Goal: Task Accomplishment & Management: Use online tool/utility

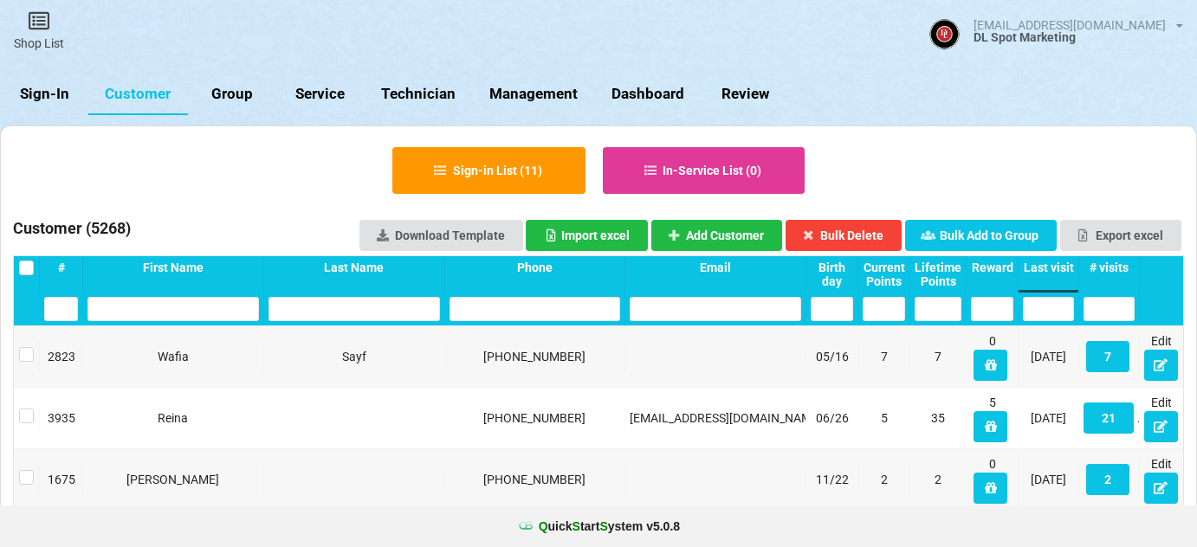
select select "25"
click at [28, 90] on link "Sign-In" at bounding box center [44, 95] width 88 height 42
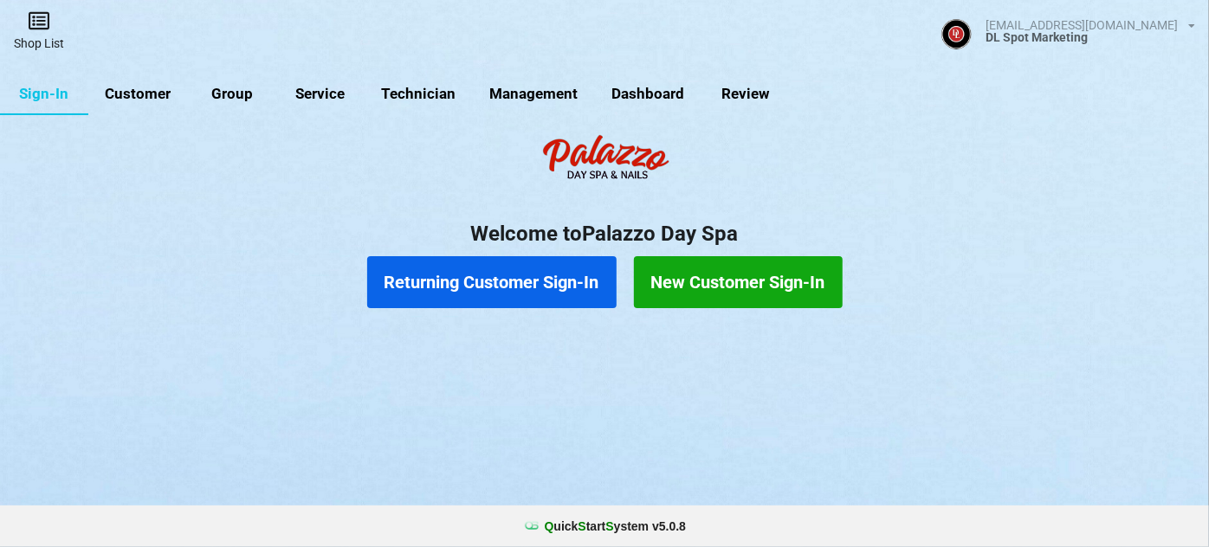
click at [37, 26] on icon at bounding box center [39, 20] width 24 height 21
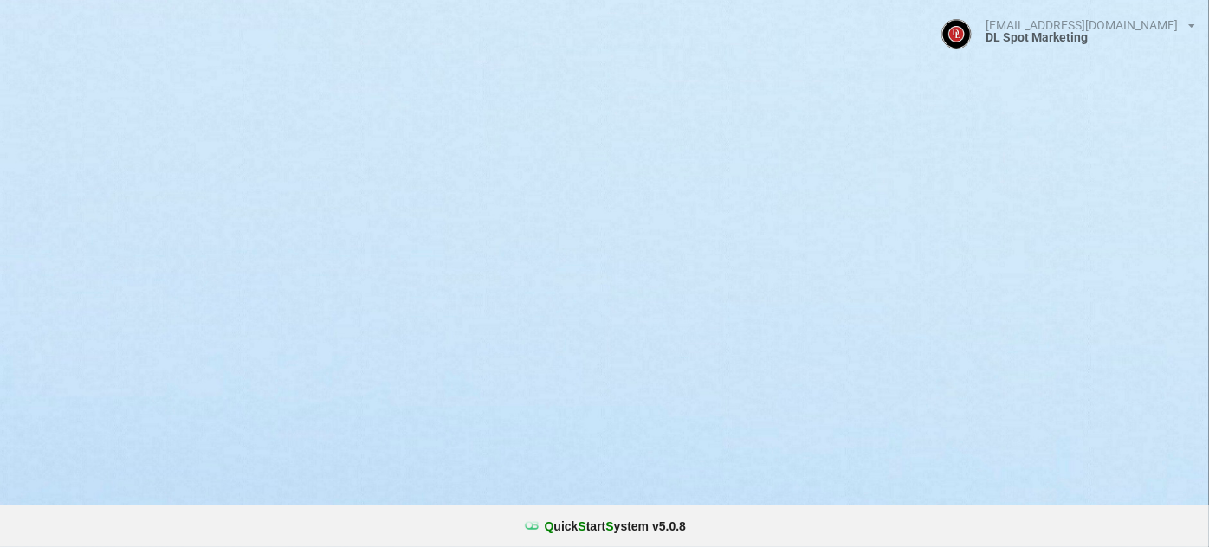
select select "25"
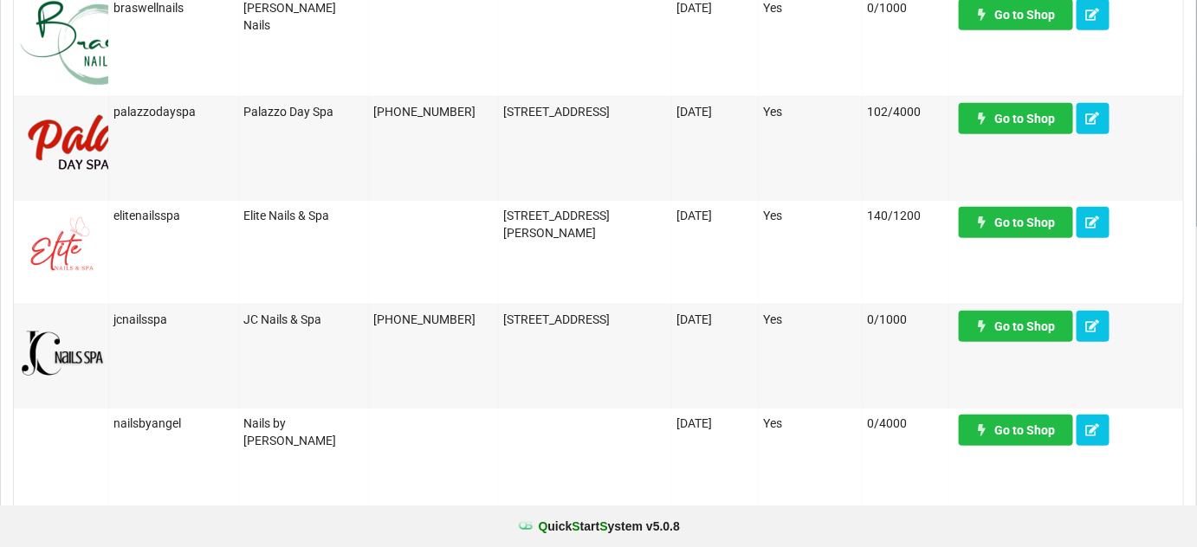
scroll to position [314, 0]
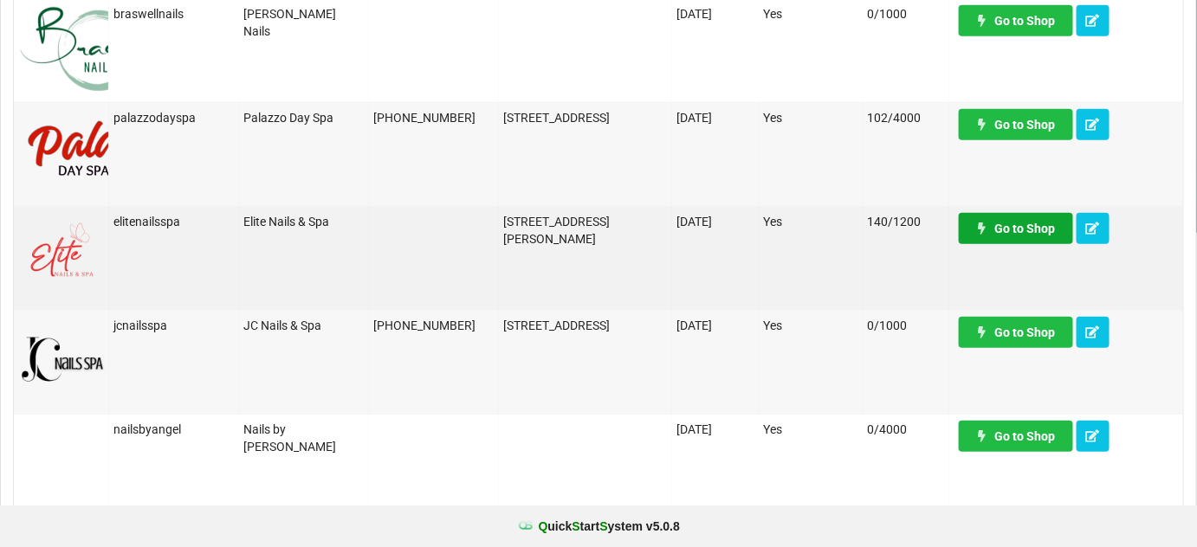
click at [1039, 233] on link "Go to Shop" at bounding box center [1015, 228] width 114 height 31
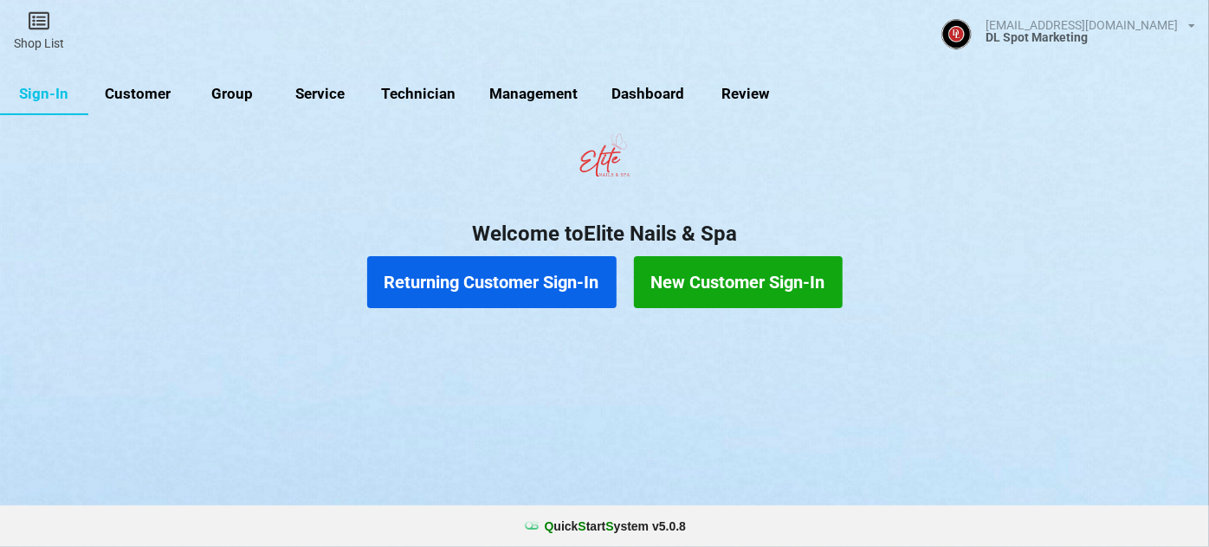
click at [149, 95] on link "Customer" at bounding box center [148, 99] width 97 height 41
select select "25"
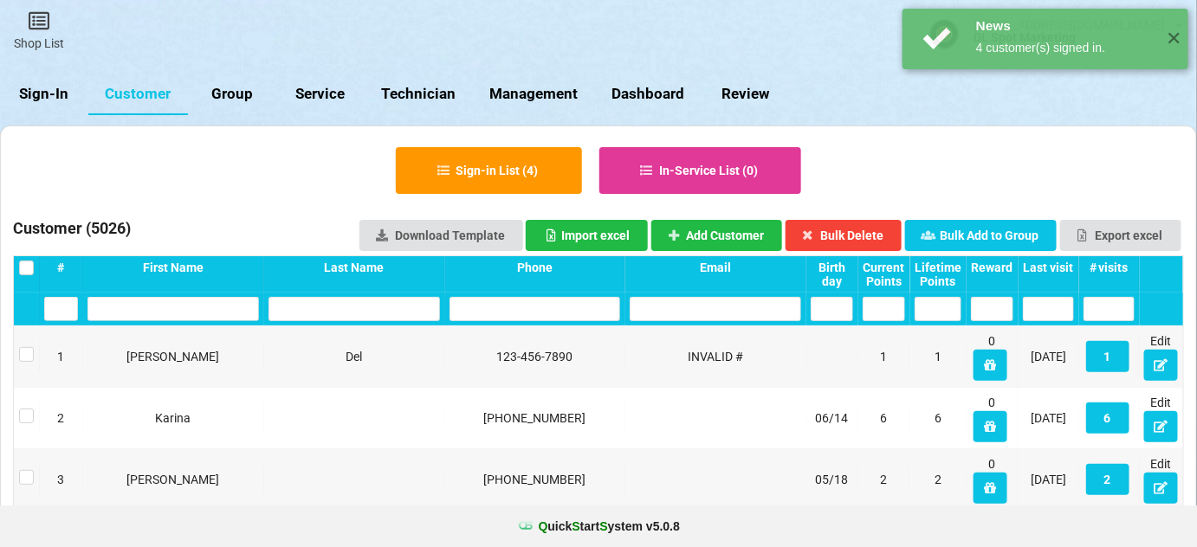
click at [713, 270] on div "Last visit" at bounding box center [707, 271] width 12 height 3
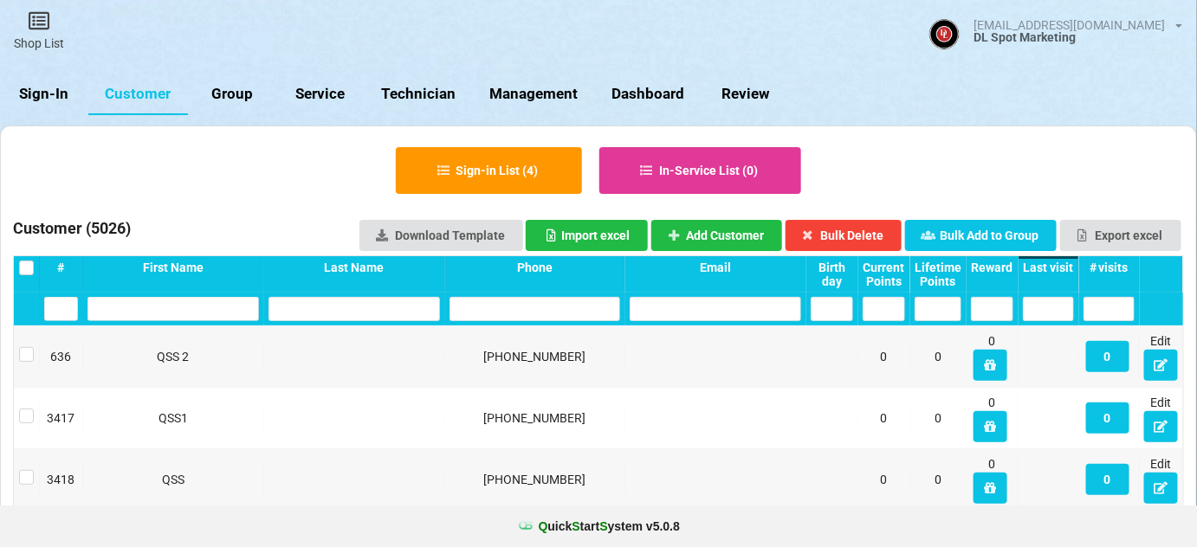
click at [1054, 264] on div "Last visit" at bounding box center [1048, 268] width 51 height 14
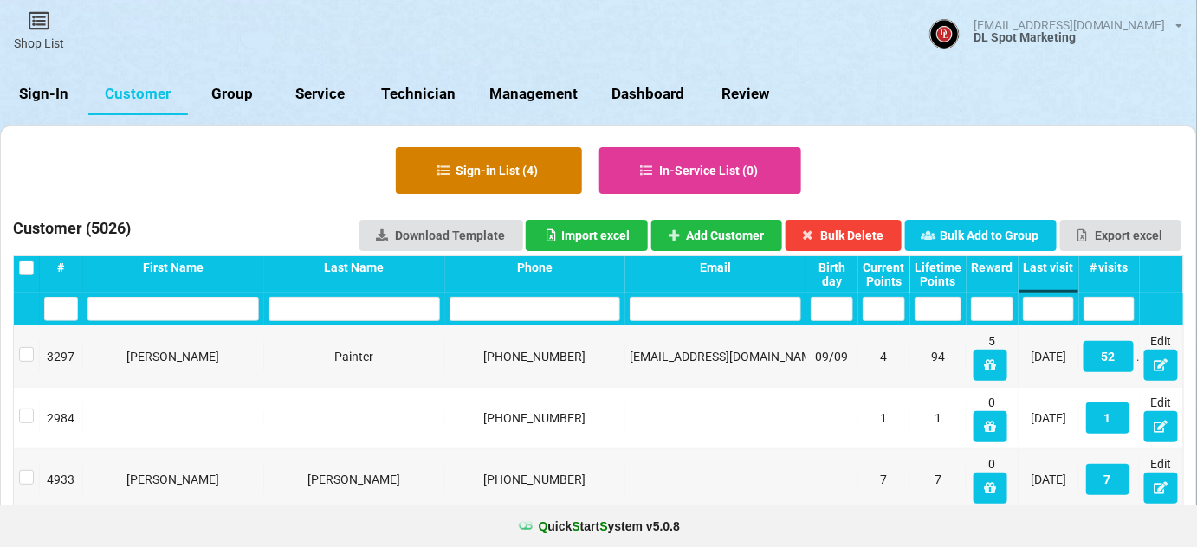
click at [480, 187] on button "Sign-in List ( 4 )" at bounding box center [522, 203] width 127 height 32
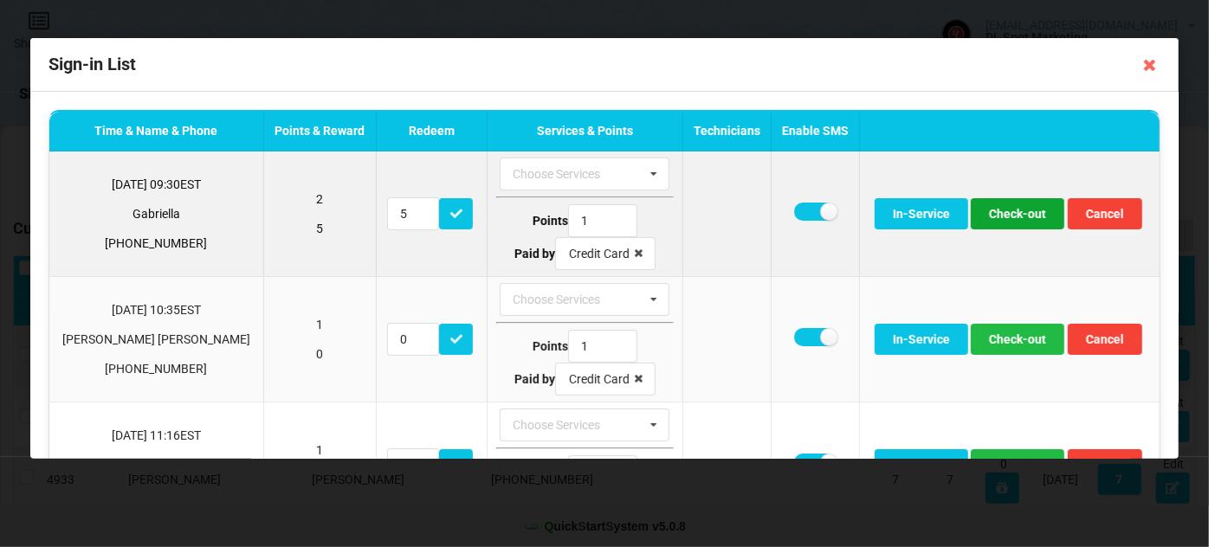
click at [1004, 214] on button "Check-out" at bounding box center [1018, 213] width 94 height 31
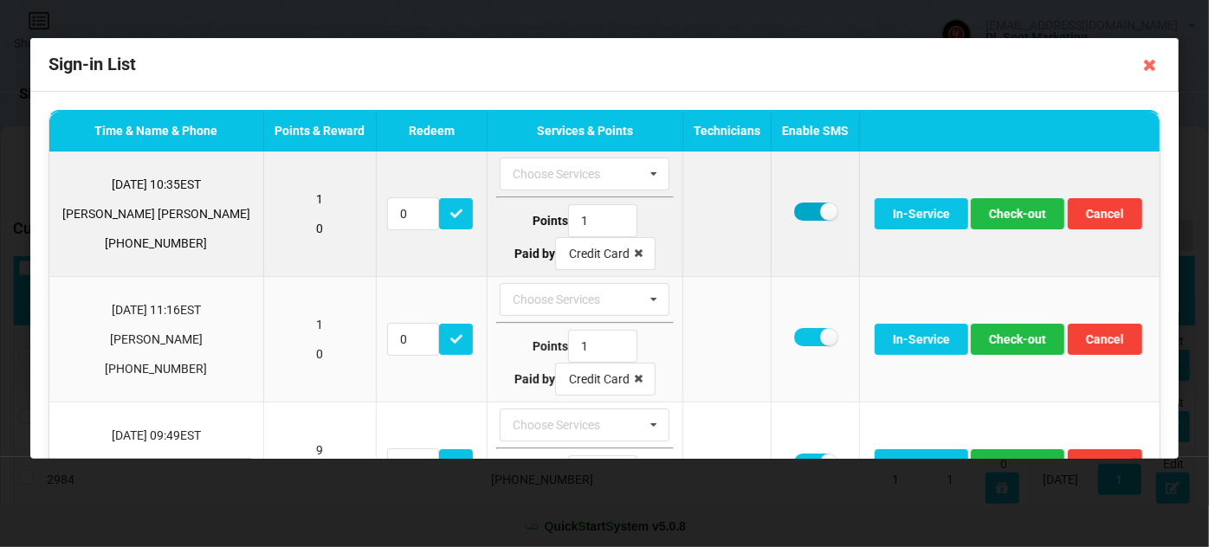
click at [794, 210] on label at bounding box center [815, 212] width 42 height 18
checkbox input "false"
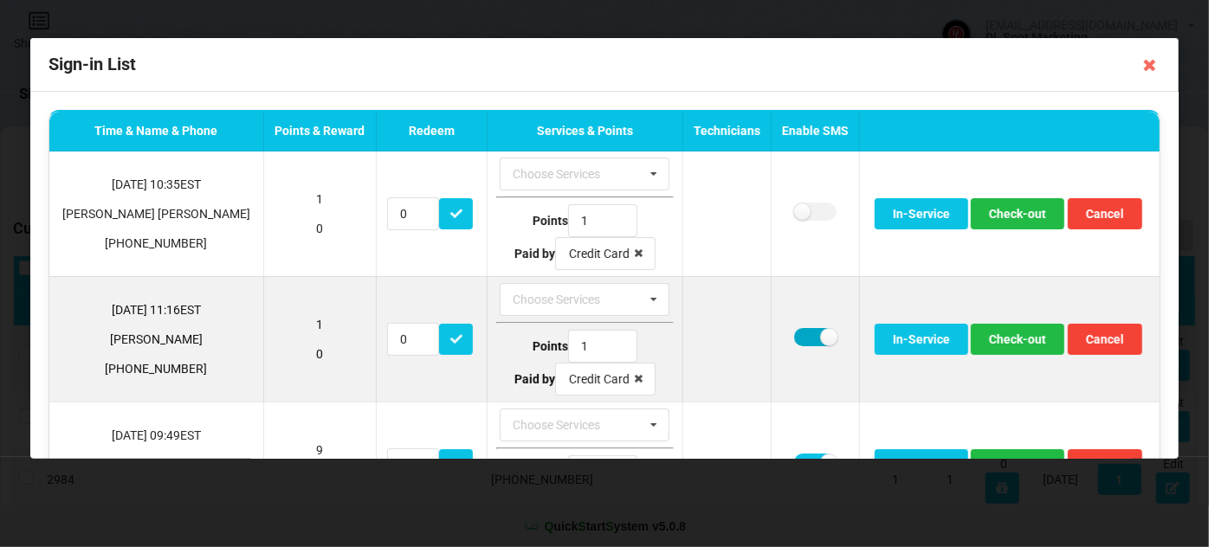
click at [794, 335] on label at bounding box center [815, 337] width 42 height 18
checkbox input "false"
click at [1005, 335] on button "Check-out" at bounding box center [1018, 339] width 94 height 31
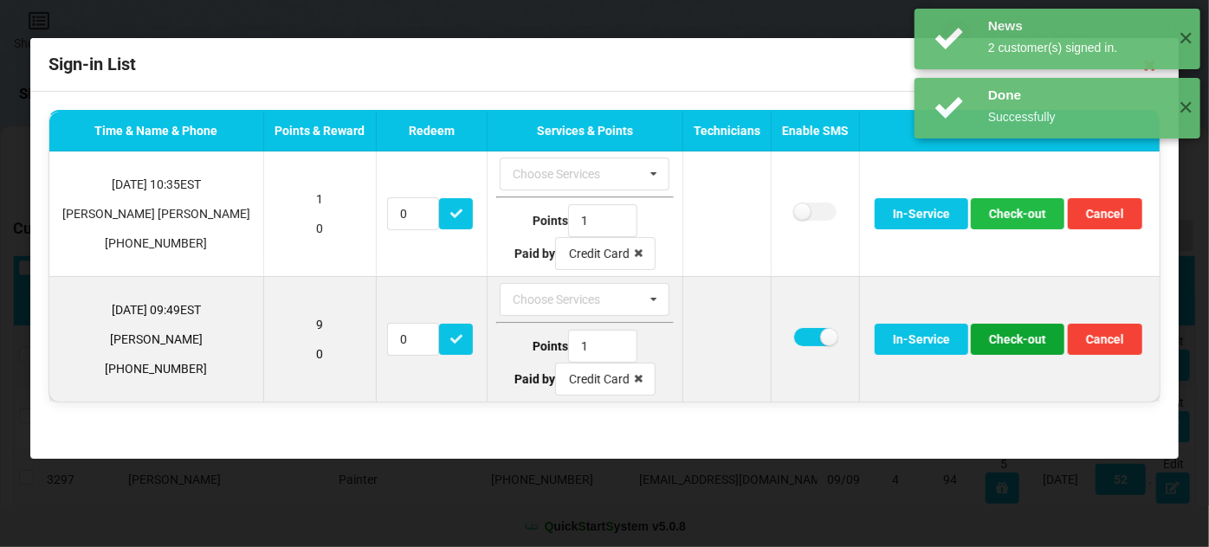
click at [1023, 340] on button "Check-out" at bounding box center [1018, 339] width 94 height 31
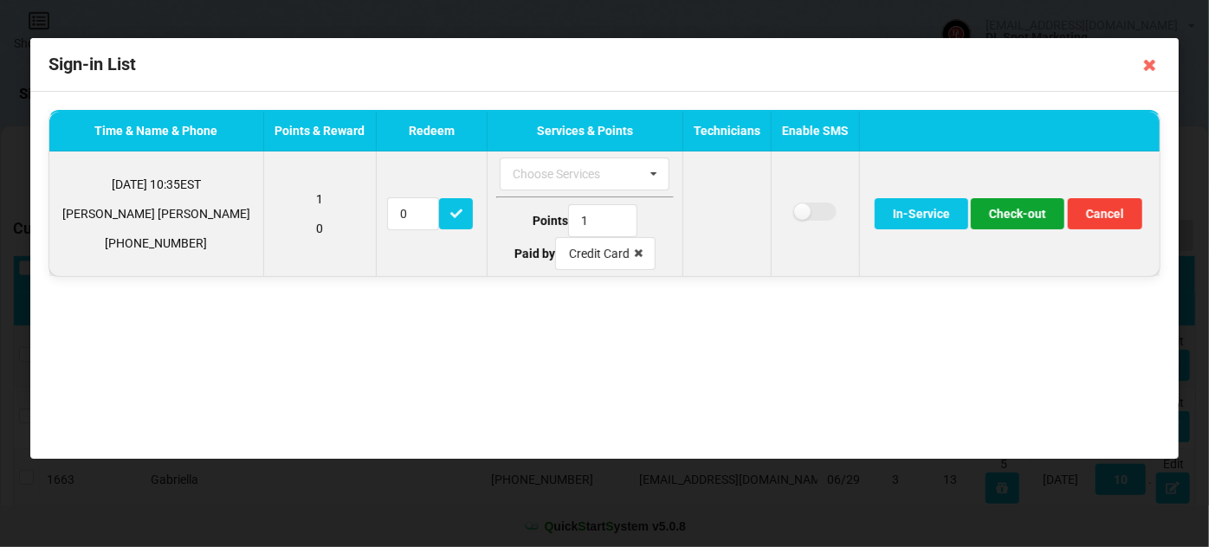
click at [1016, 216] on button "Check-out" at bounding box center [1018, 213] width 94 height 31
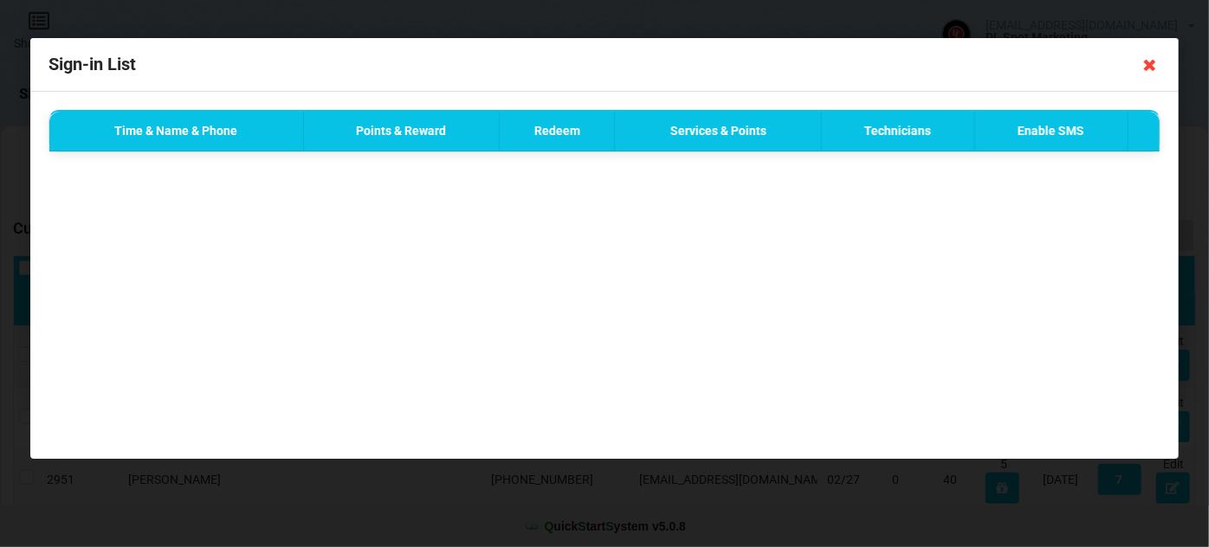
click at [1146, 64] on icon at bounding box center [1150, 65] width 28 height 28
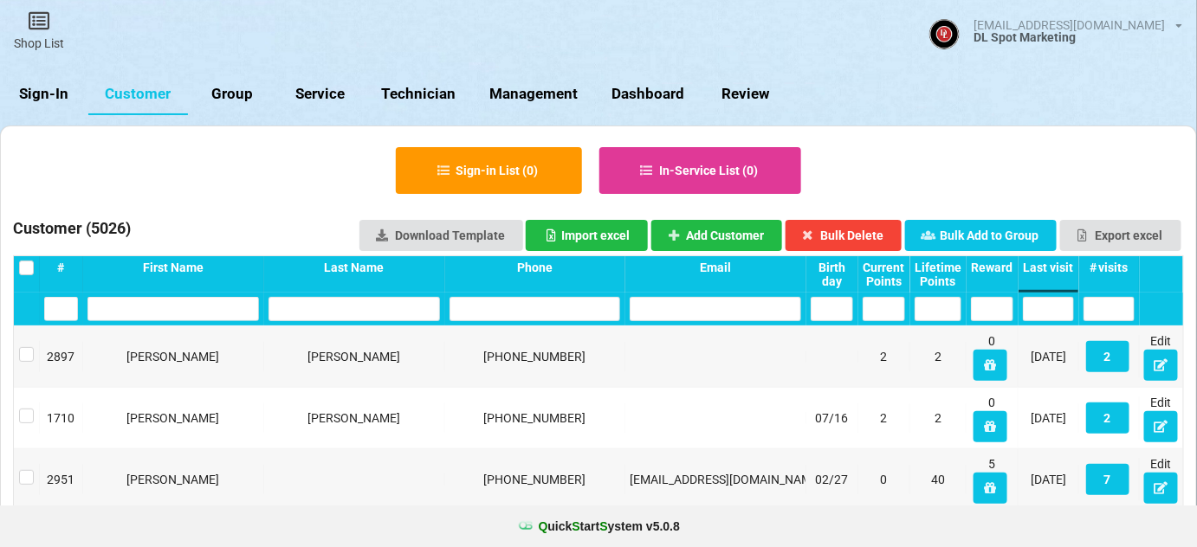
click at [1048, 272] on div "Last visit" at bounding box center [1048, 268] width 51 height 14
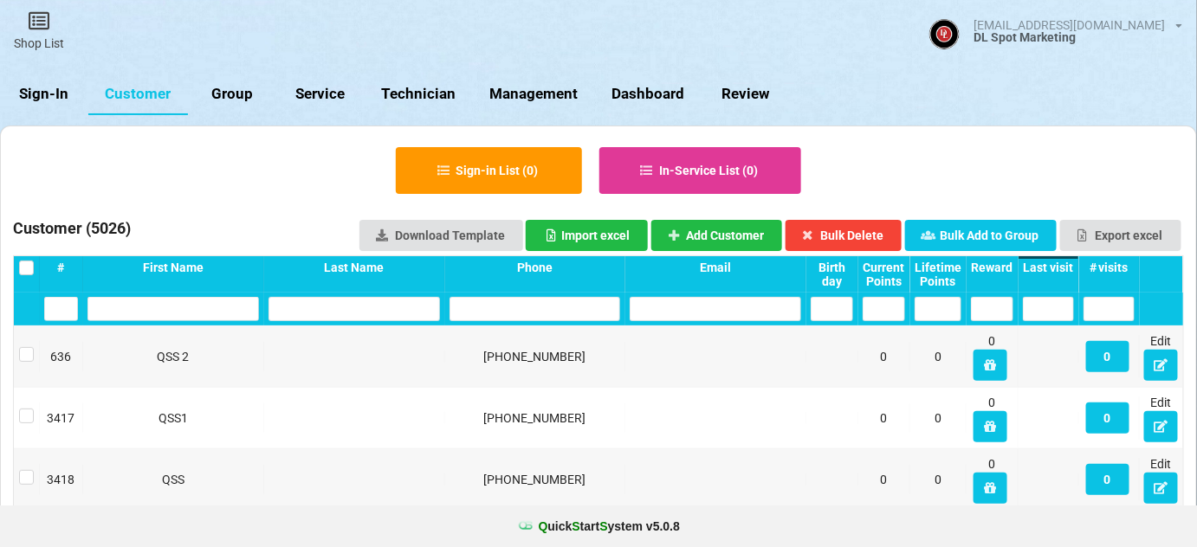
click at [1048, 271] on div "Last visit" at bounding box center [1048, 268] width 51 height 14
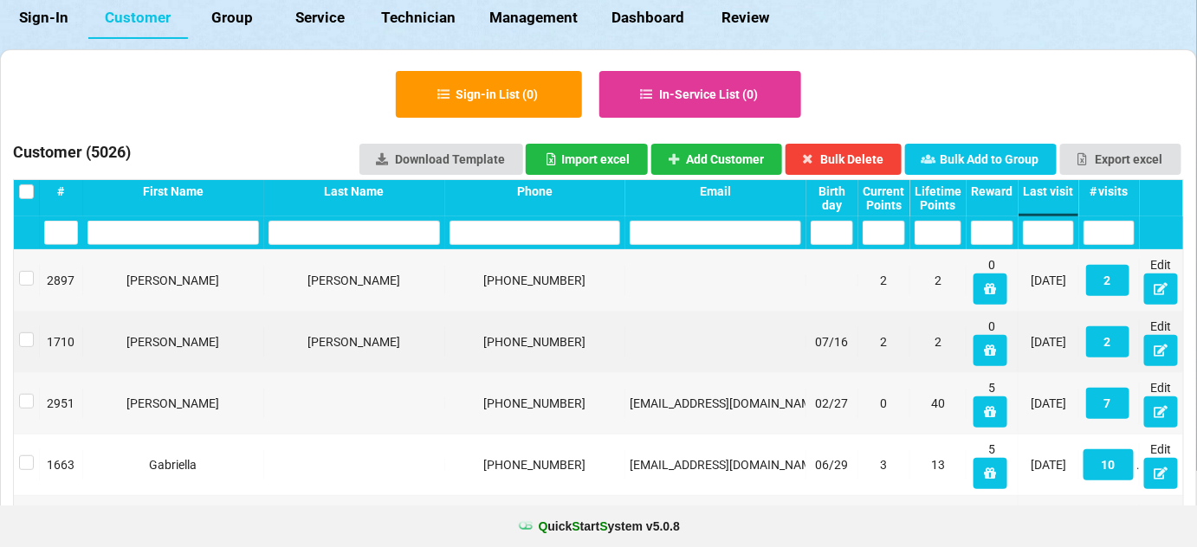
scroll to position [105, 0]
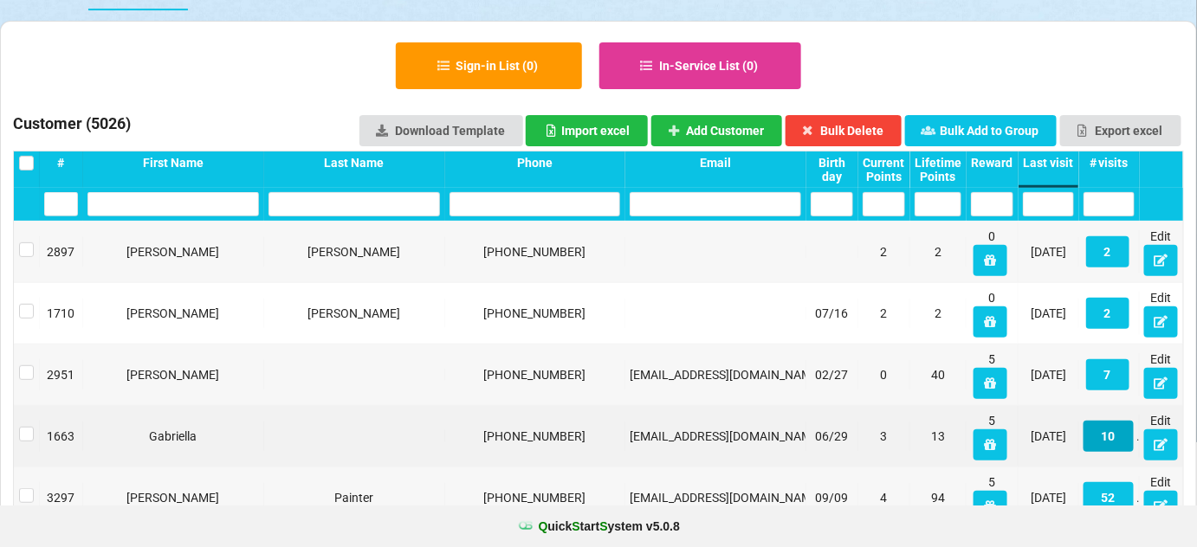
click at [1112, 438] on button "10" at bounding box center [1108, 436] width 50 height 31
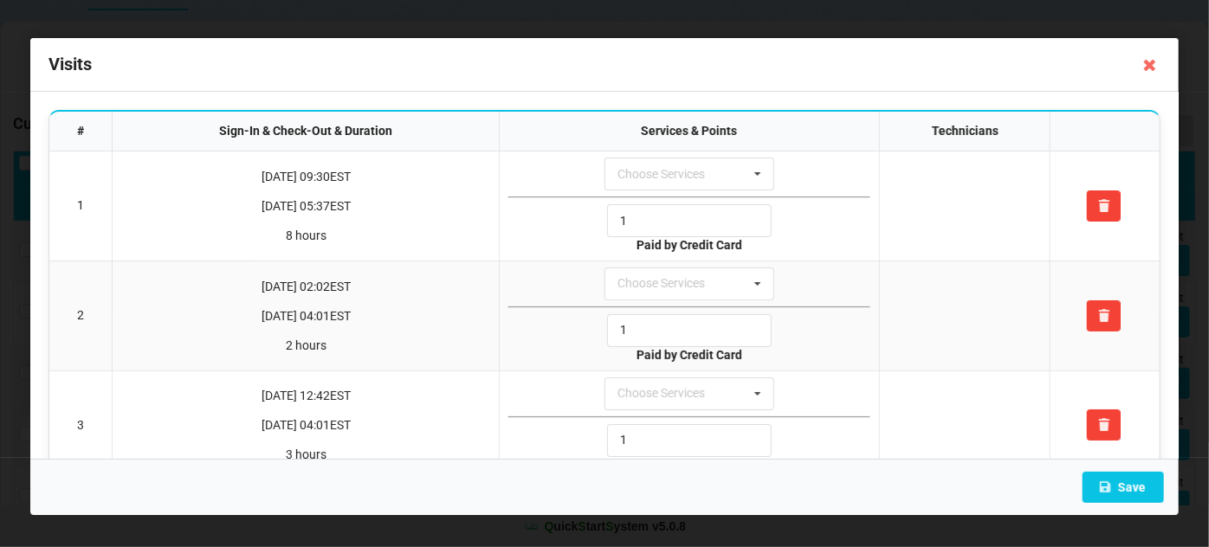
click at [1145, 64] on icon at bounding box center [1150, 65] width 28 height 28
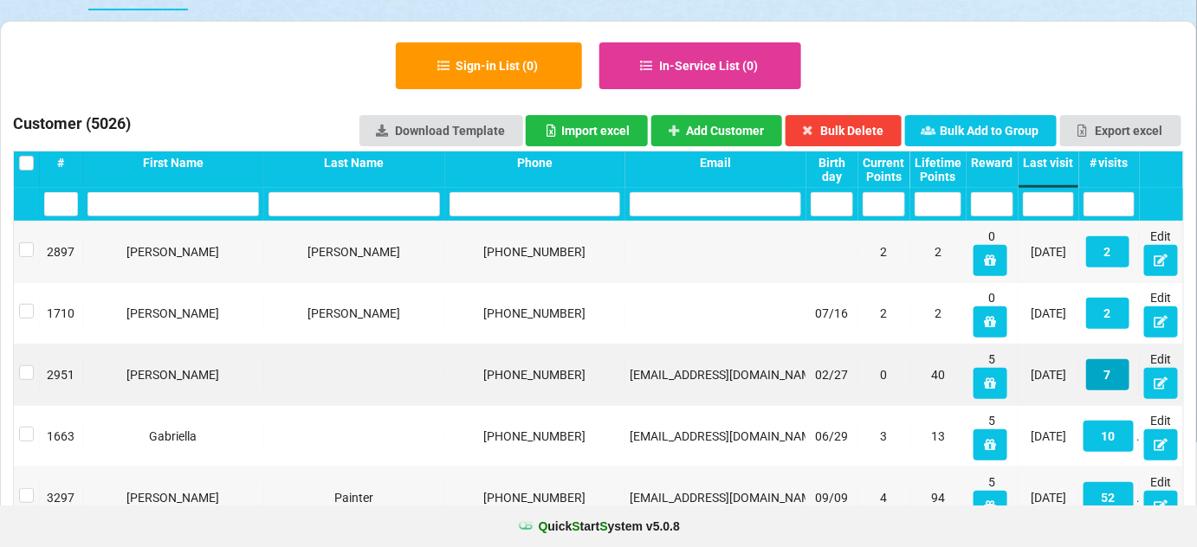
click at [1107, 377] on button "7" at bounding box center [1107, 374] width 43 height 31
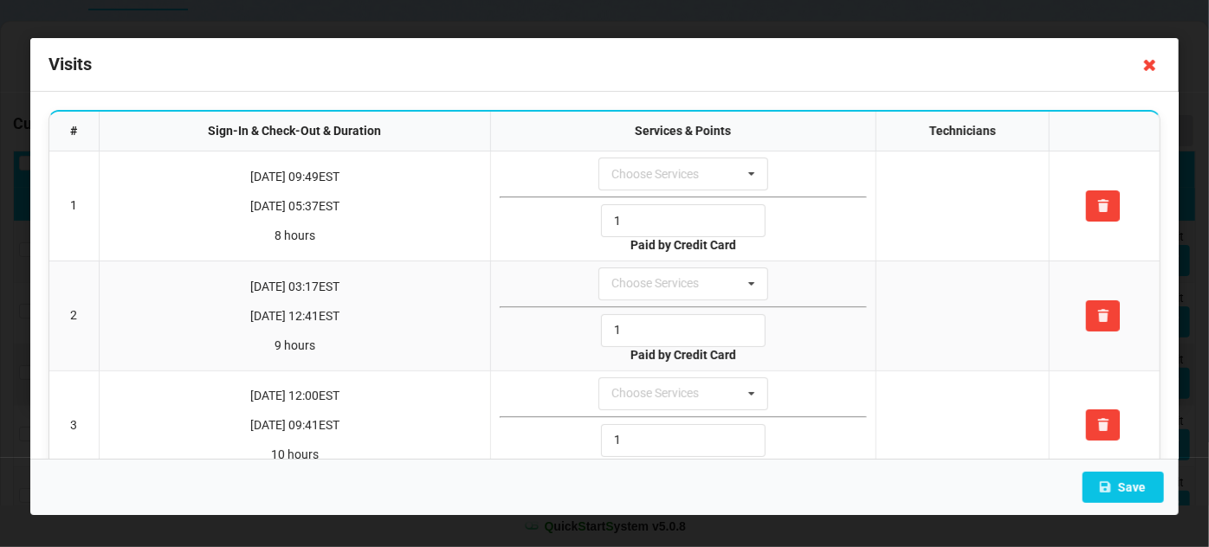
click at [1147, 68] on icon at bounding box center [1150, 65] width 28 height 28
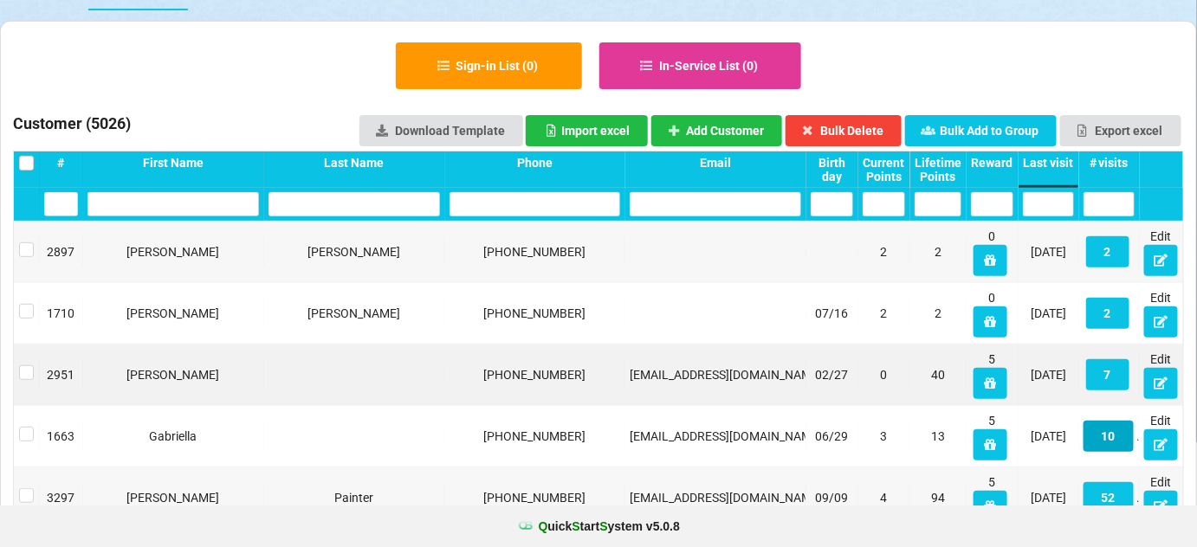
click at [1107, 439] on button "10" at bounding box center [1108, 436] width 50 height 31
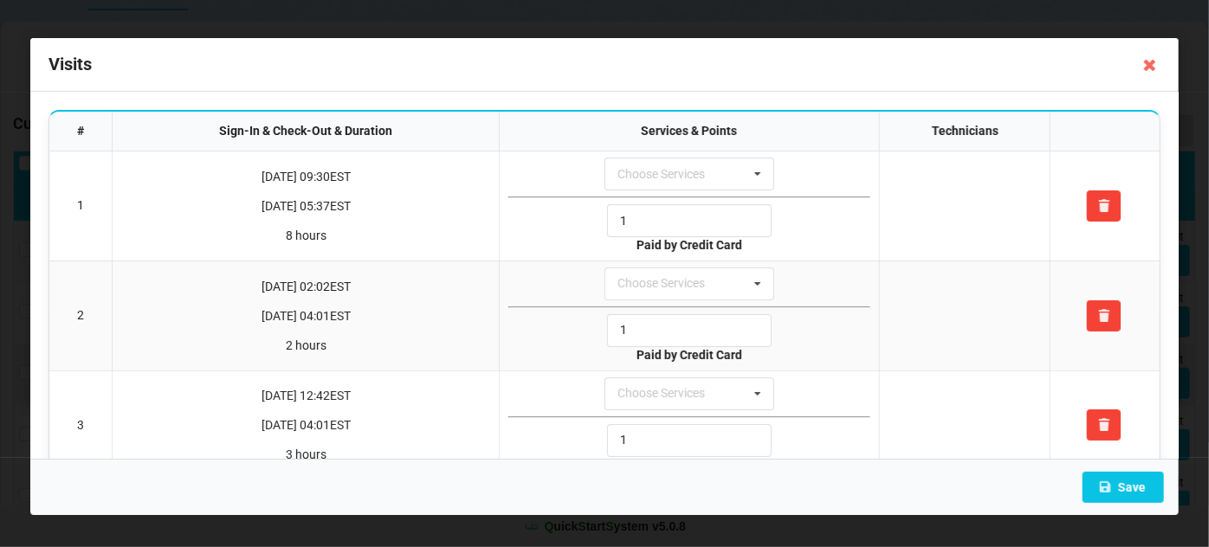
drag, startPoint x: 1152, startPoint y: 55, endPoint x: 1147, endPoint y: 67, distance: 12.9
click at [1151, 57] on icon at bounding box center [1150, 65] width 28 height 28
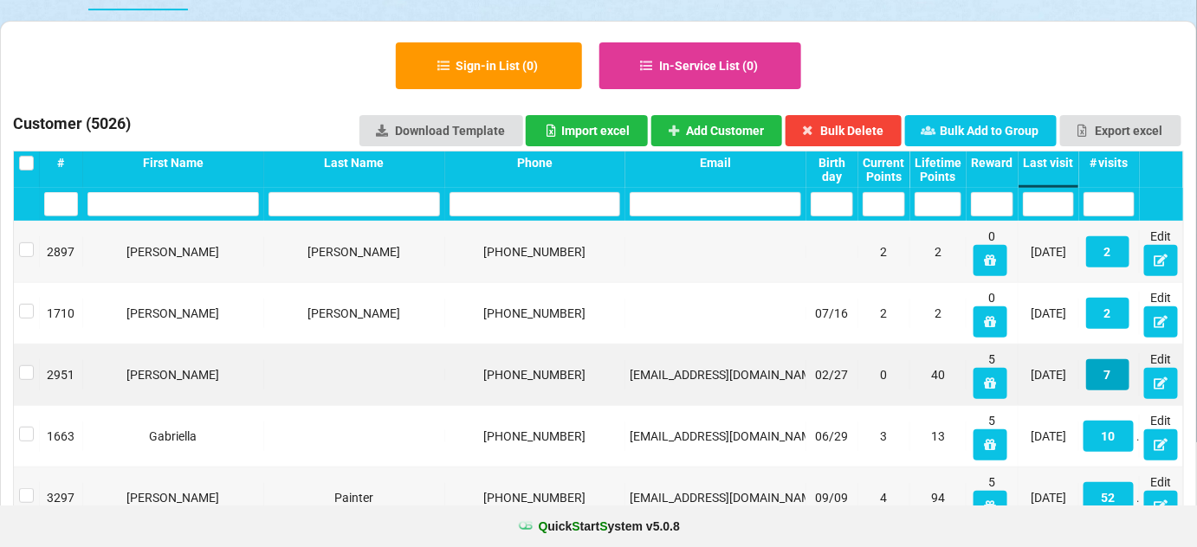
click at [1104, 372] on button "7" at bounding box center [1107, 374] width 43 height 31
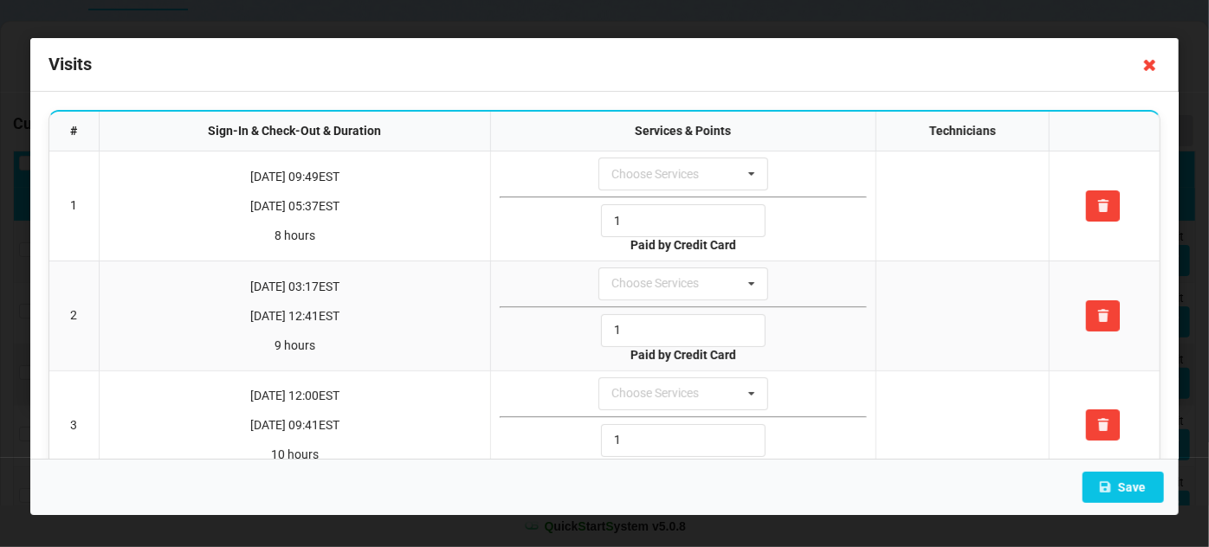
click at [1149, 61] on icon at bounding box center [1150, 65] width 28 height 28
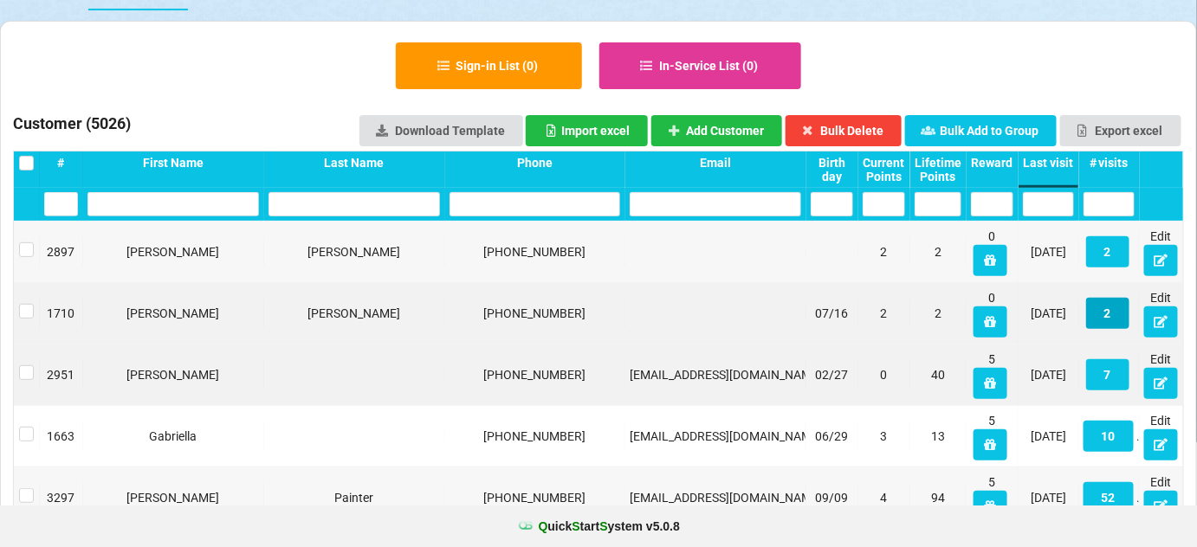
click at [1076, 313] on button "2" at bounding box center [1056, 299] width 39 height 28
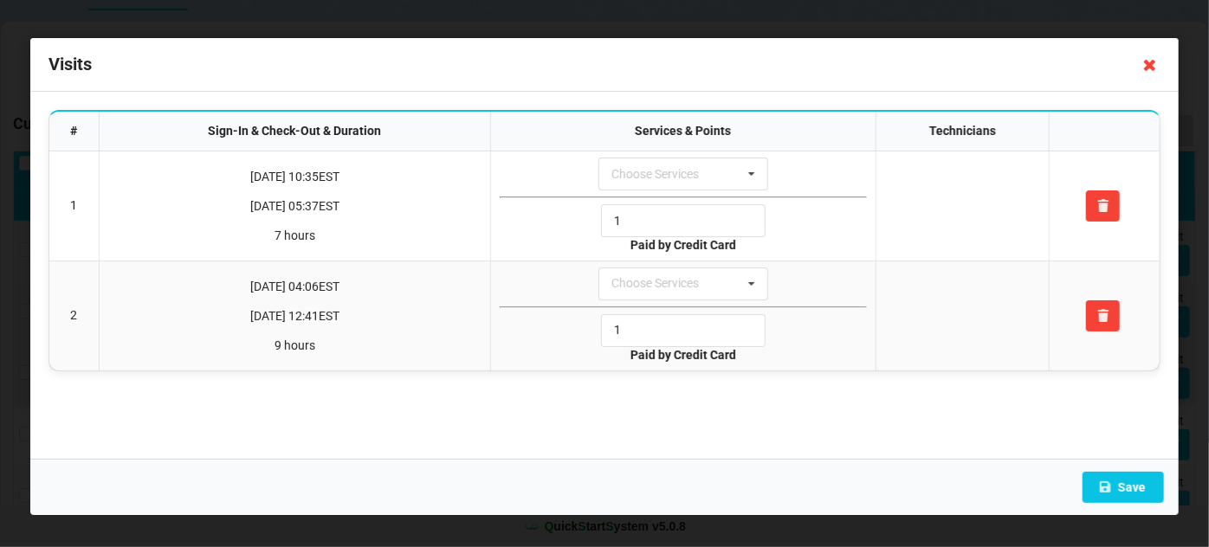
click at [1145, 64] on icon at bounding box center [1150, 65] width 28 height 28
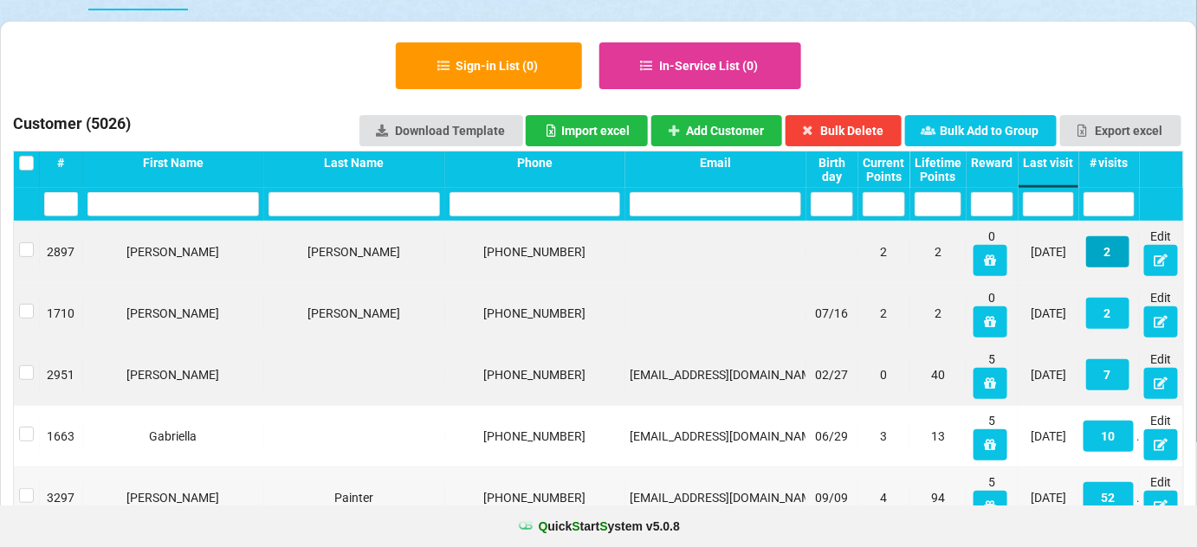
click at [1107, 253] on button "2" at bounding box center [1107, 251] width 43 height 31
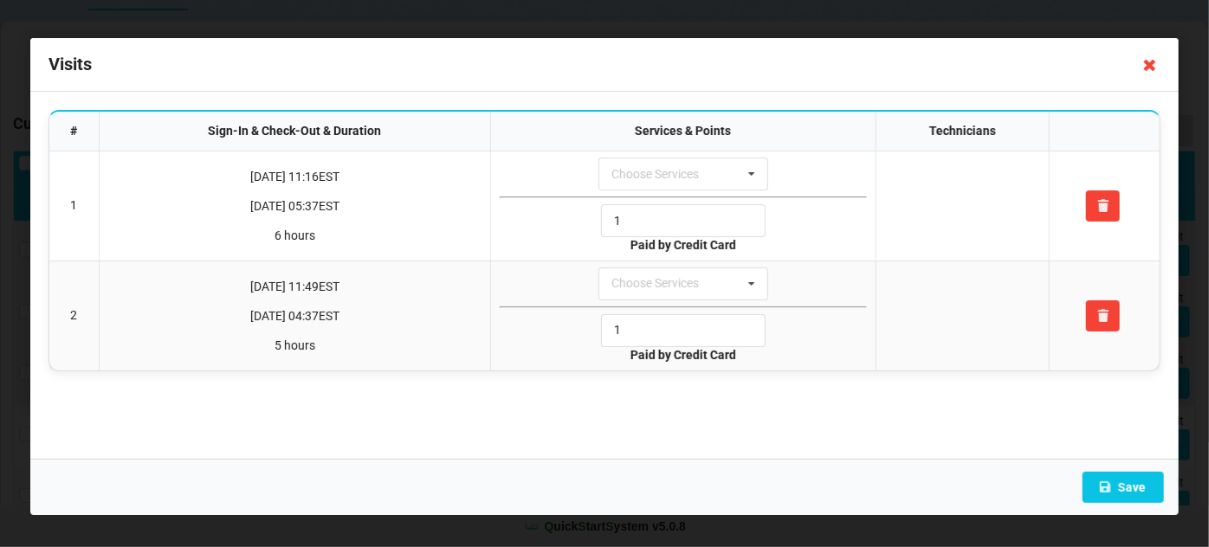
click at [1152, 59] on icon at bounding box center [1150, 65] width 28 height 28
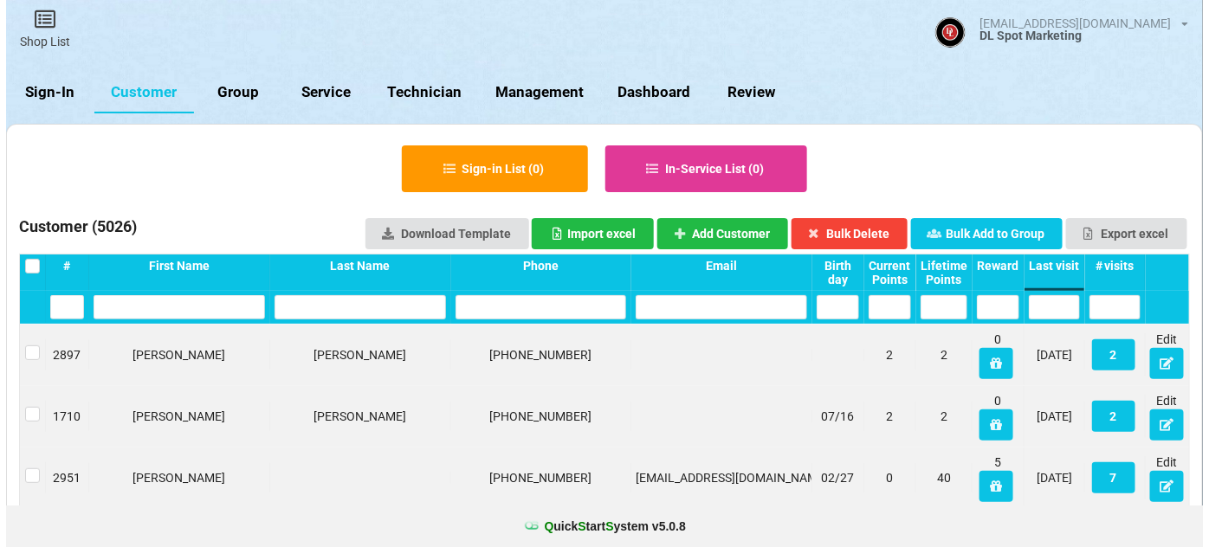
scroll to position [0, 0]
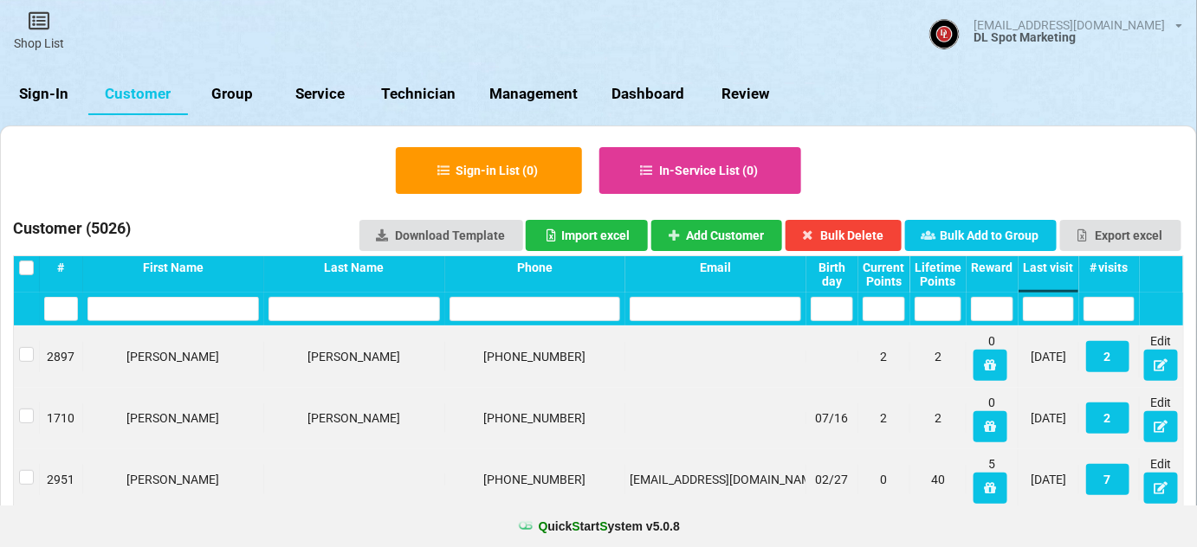
click at [23, 93] on link "Sign-In" at bounding box center [44, 95] width 88 height 42
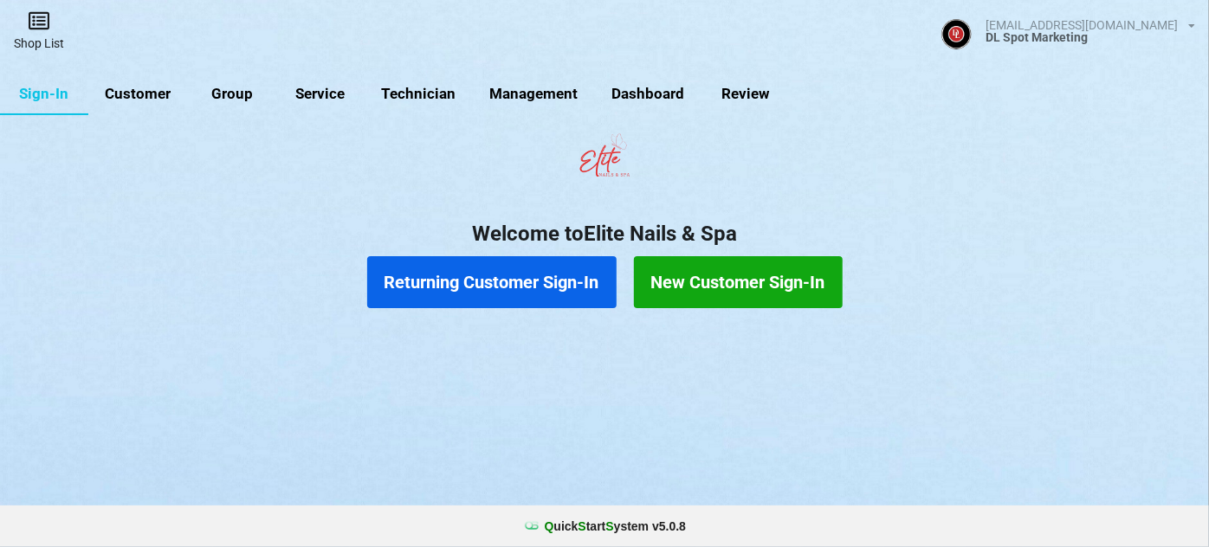
click at [44, 41] on link "Shop List" at bounding box center [39, 30] width 78 height 61
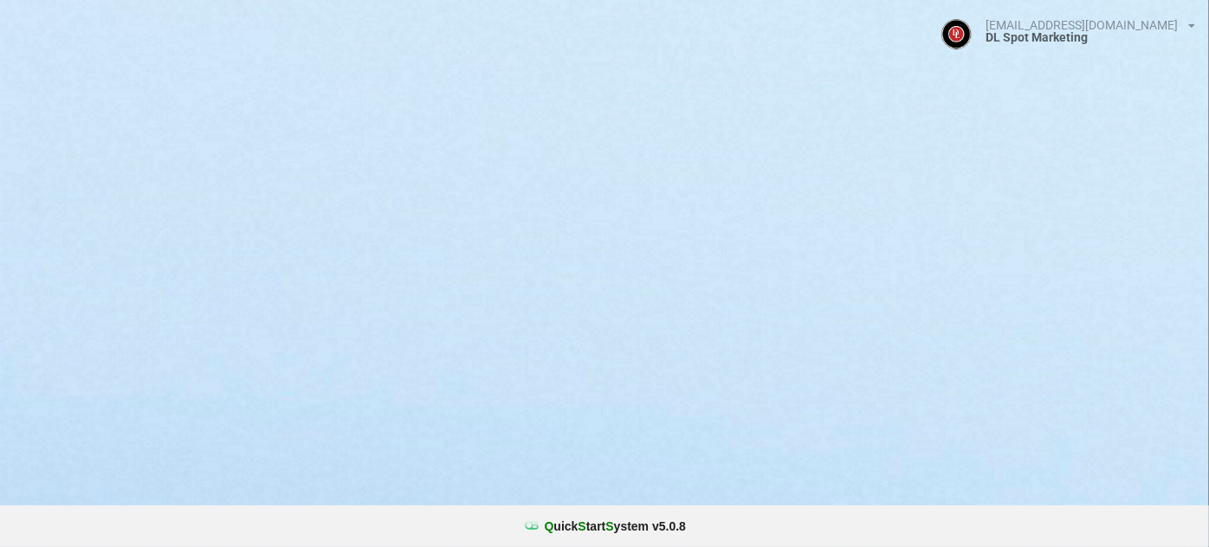
select select "25"
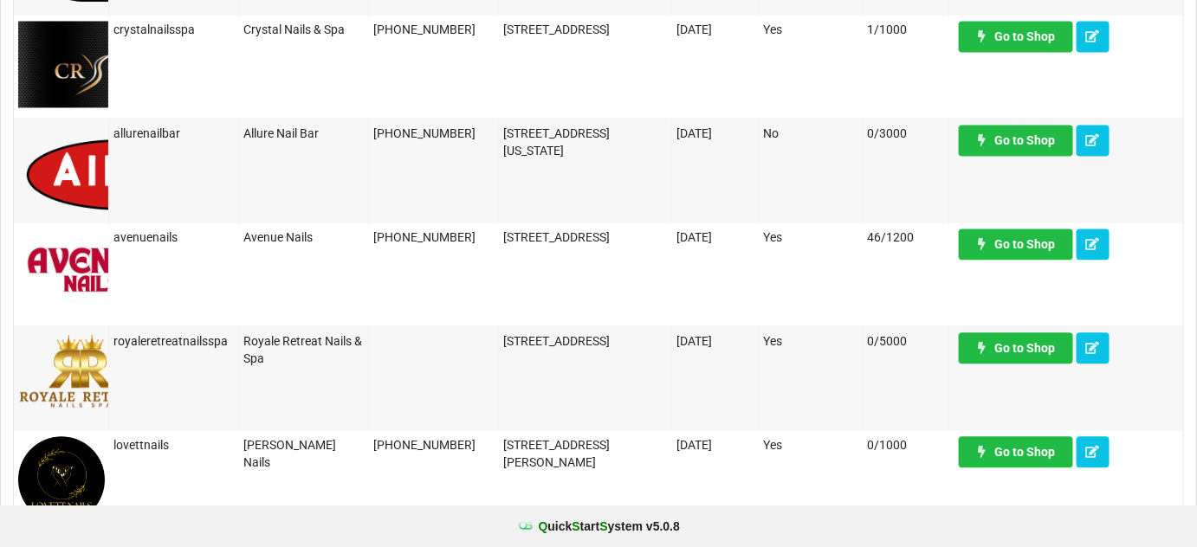
scroll to position [1154, 0]
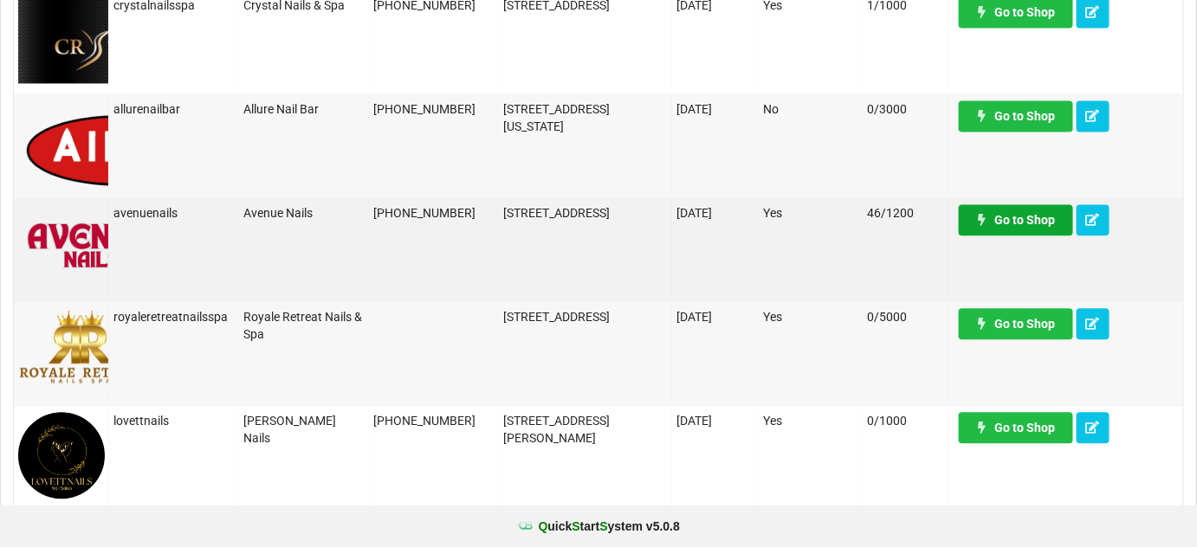
click at [1055, 224] on link "Go to Shop" at bounding box center [1015, 219] width 114 height 31
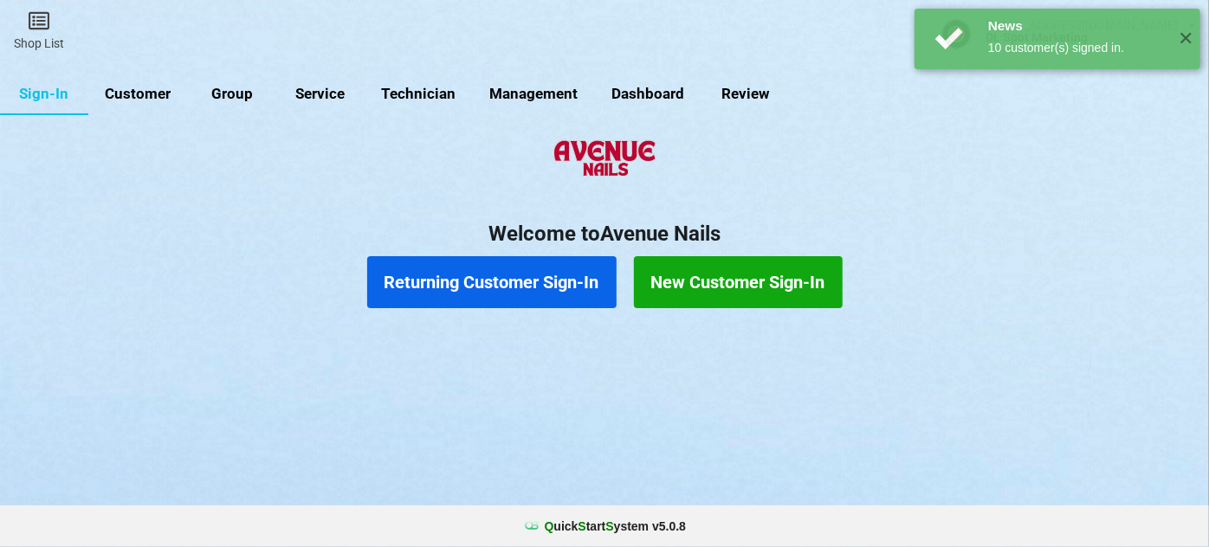
click at [129, 94] on link "Customer" at bounding box center [138, 95] width 100 height 42
select select "25"
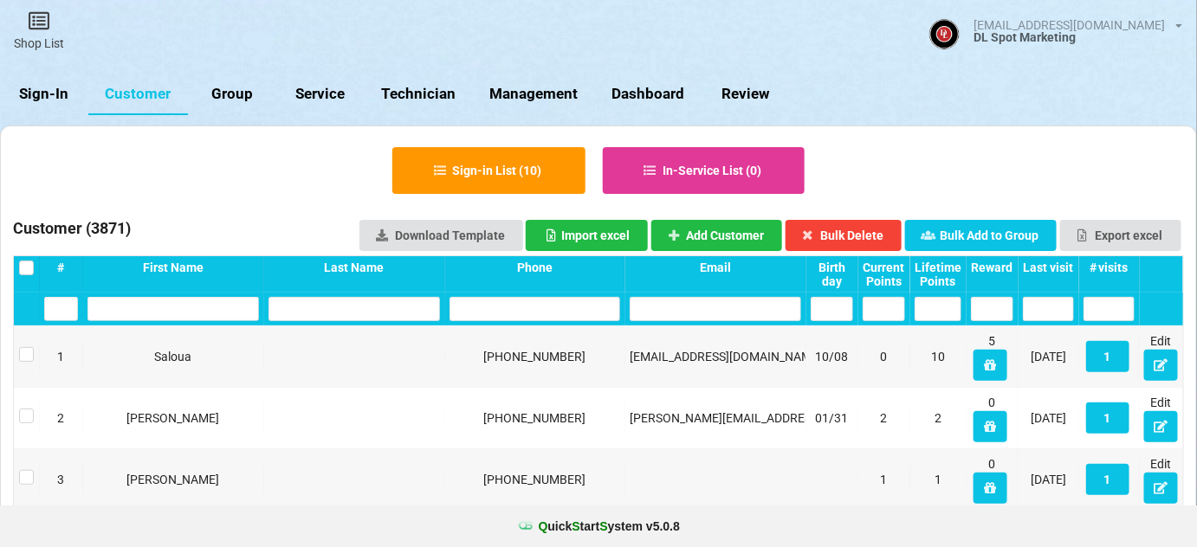
click at [1057, 270] on div "Last visit" at bounding box center [1048, 268] width 51 height 14
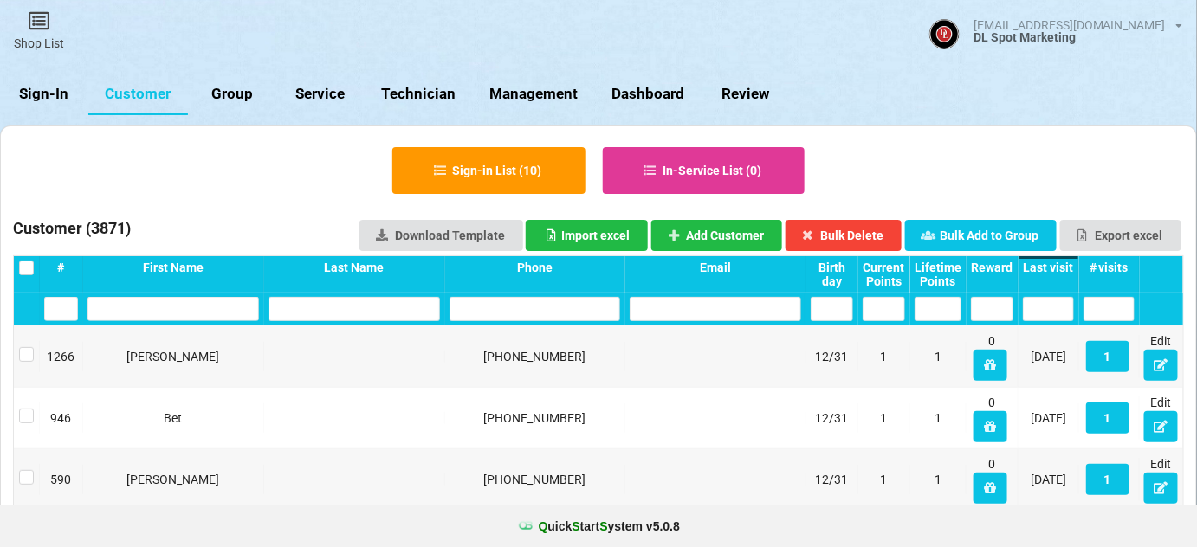
click at [1057, 270] on div "Last visit" at bounding box center [1048, 268] width 51 height 14
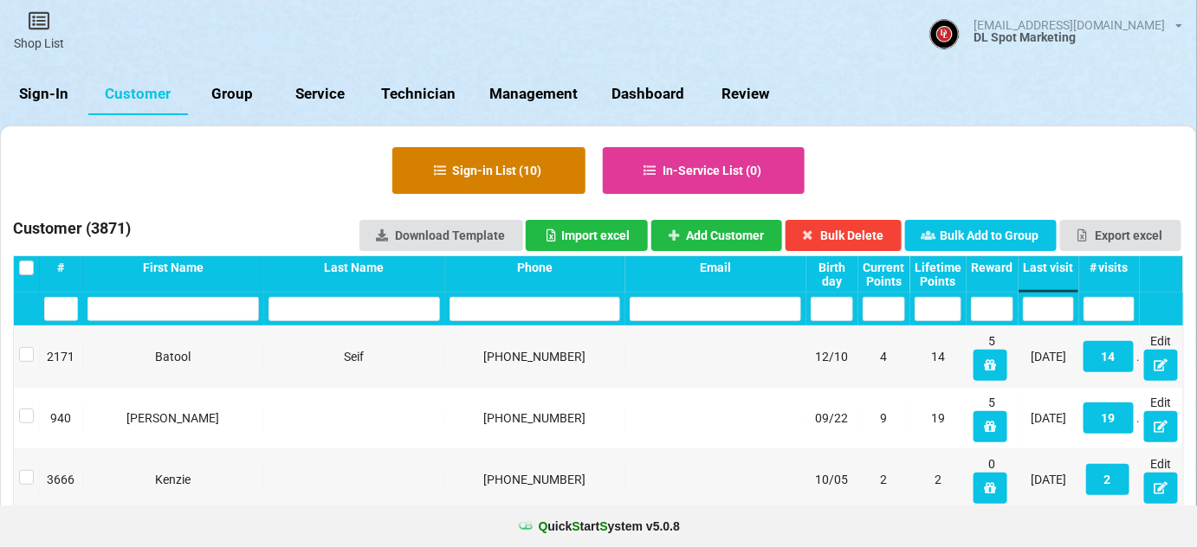
click at [528, 171] on button "Sign-in List ( 10 )" at bounding box center [488, 170] width 193 height 47
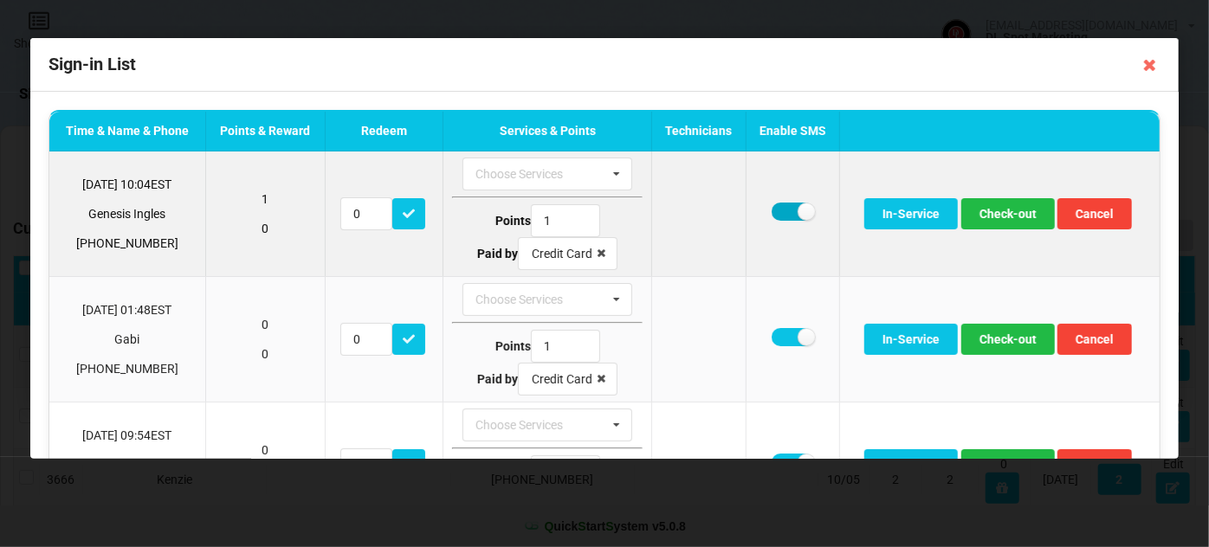
click at [772, 210] on label at bounding box center [792, 212] width 42 height 18
checkbox input "false"
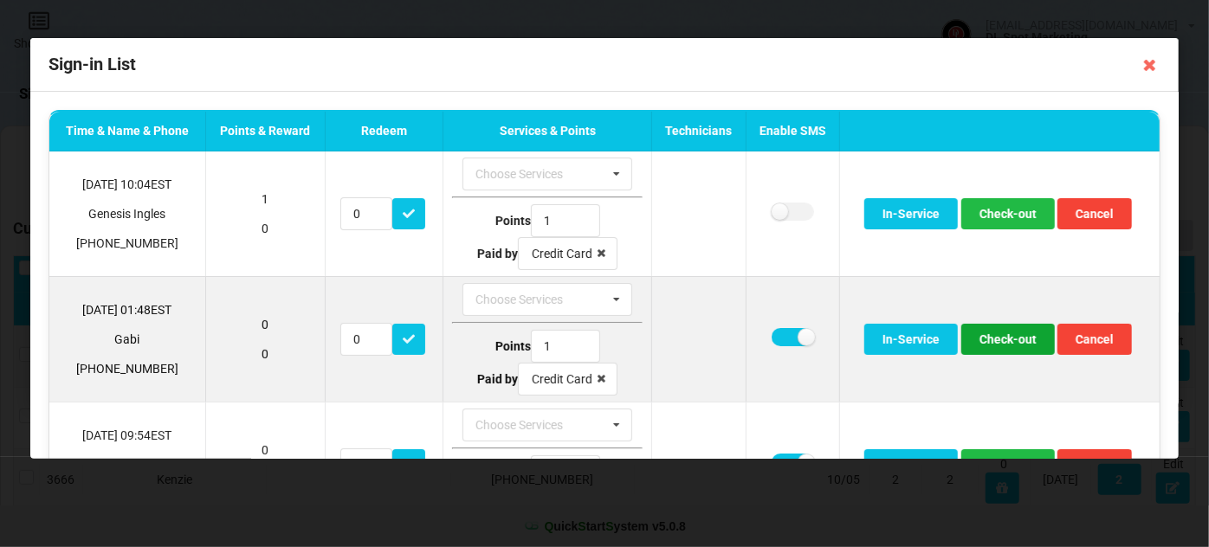
click at [1000, 332] on button "Check-out" at bounding box center [1008, 339] width 94 height 31
click at [1000, 335] on button "Check-out" at bounding box center [1008, 339] width 94 height 31
click at [1000, 337] on button "Check-out" at bounding box center [1008, 339] width 94 height 31
click at [776, 329] on label at bounding box center [792, 337] width 42 height 18
checkbox input "false"
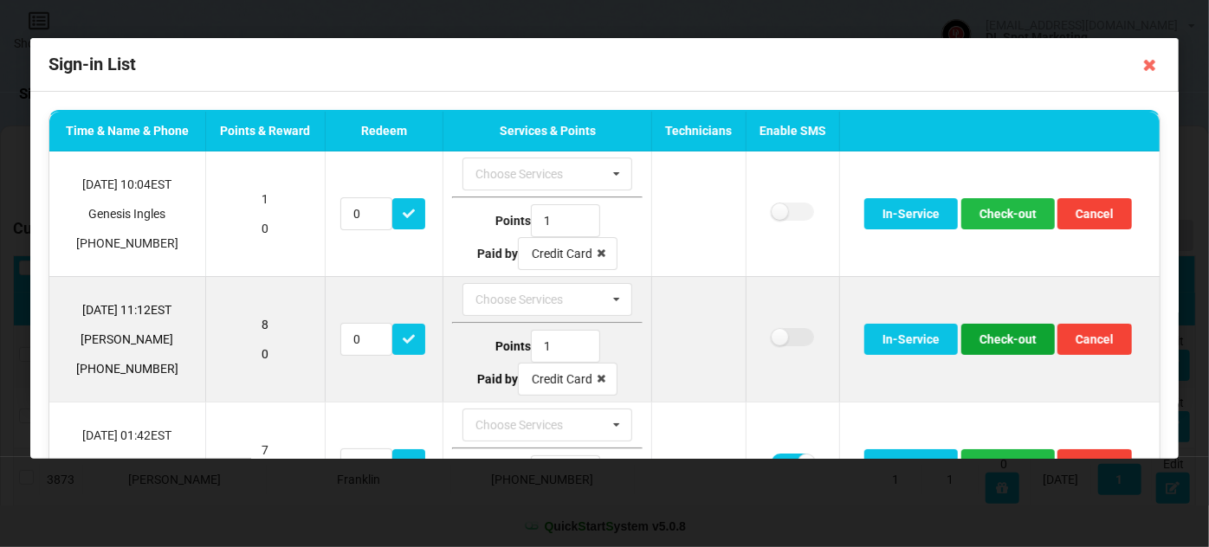
click at [1008, 340] on button "Check-out" at bounding box center [1008, 339] width 94 height 31
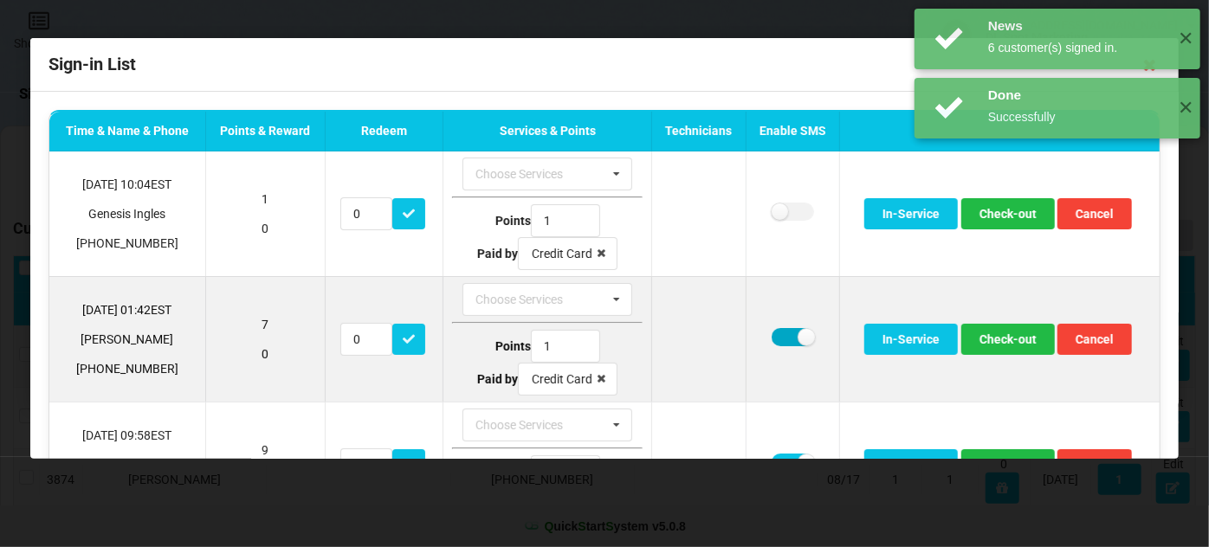
click at [772, 334] on label at bounding box center [792, 337] width 42 height 18
checkbox input "false"
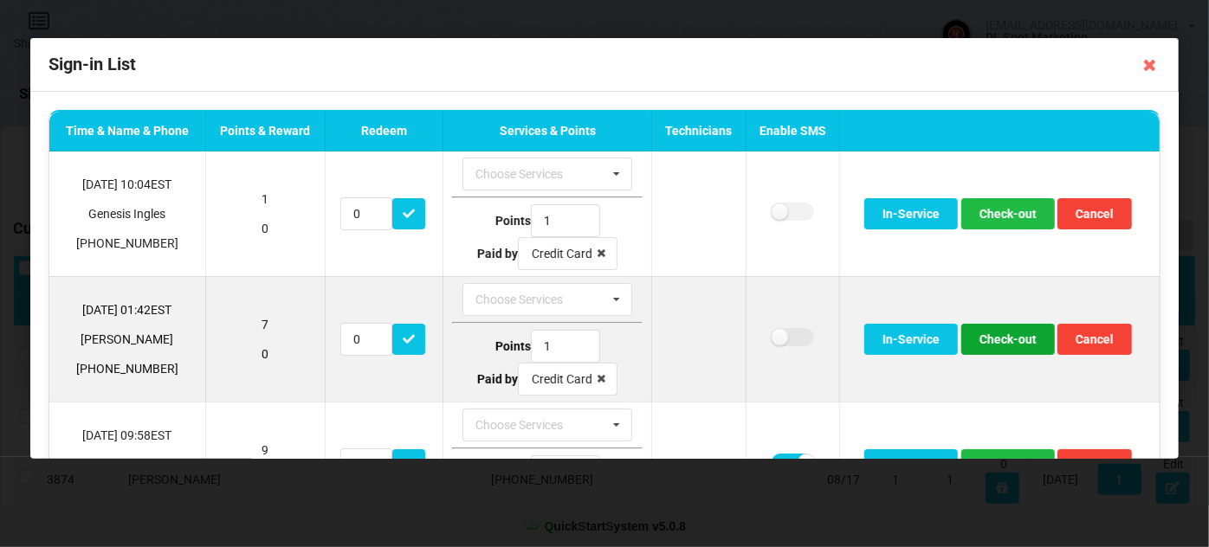
click at [1008, 339] on button "Check-out" at bounding box center [1008, 339] width 94 height 31
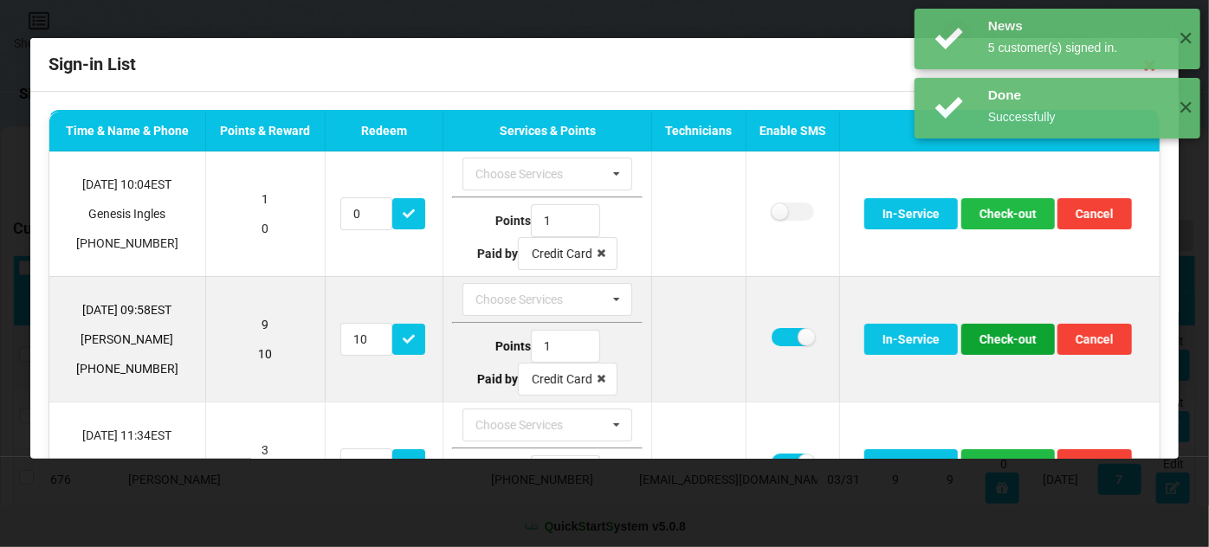
click at [1002, 340] on button "Check-out" at bounding box center [1008, 339] width 94 height 31
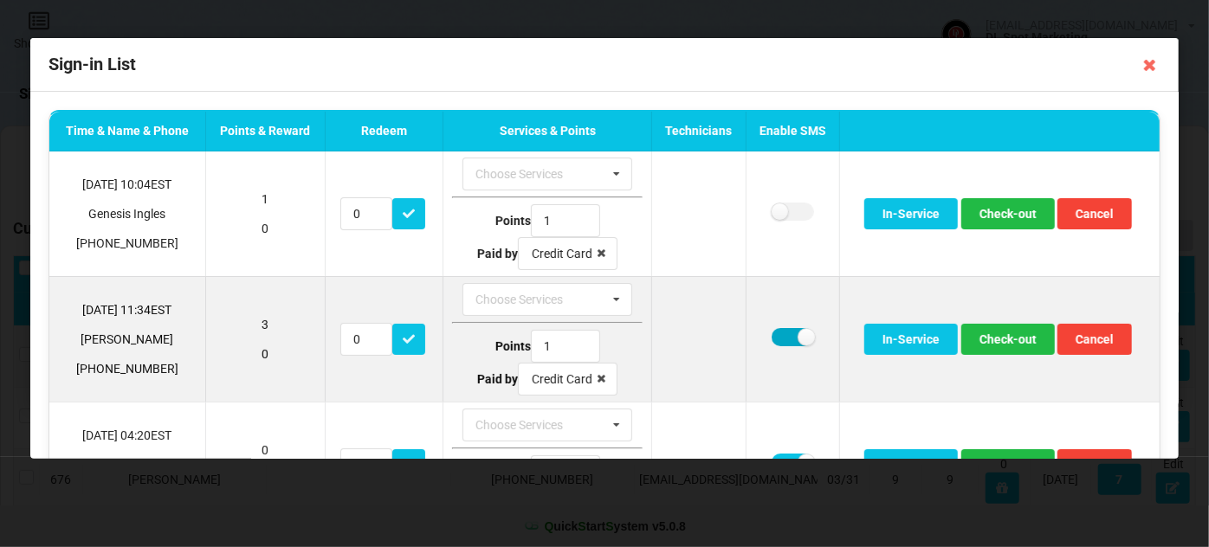
click at [778, 335] on label at bounding box center [792, 337] width 42 height 18
checkbox input "false"
click at [1011, 344] on button "Check-out" at bounding box center [1008, 339] width 94 height 31
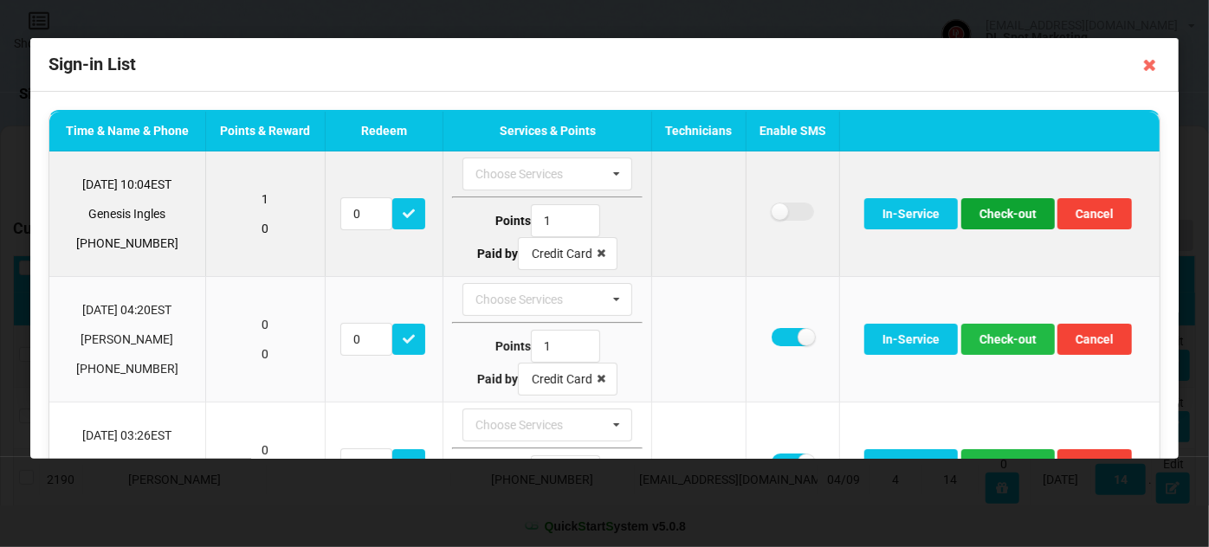
click at [1003, 215] on button "Check-out" at bounding box center [1008, 213] width 94 height 31
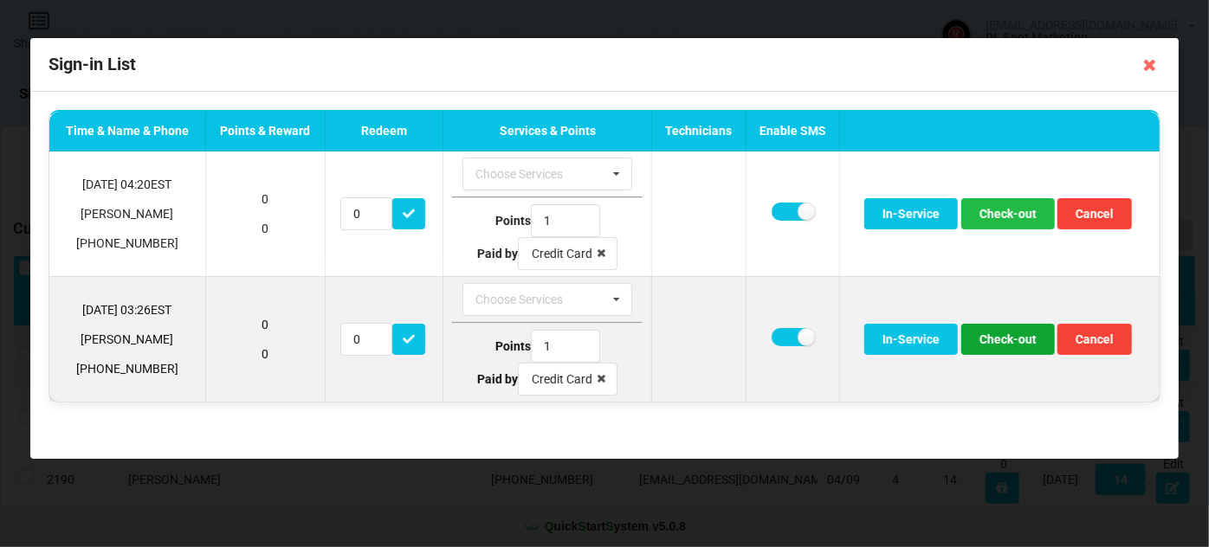
click at [1020, 342] on button "Check-out" at bounding box center [1008, 339] width 94 height 31
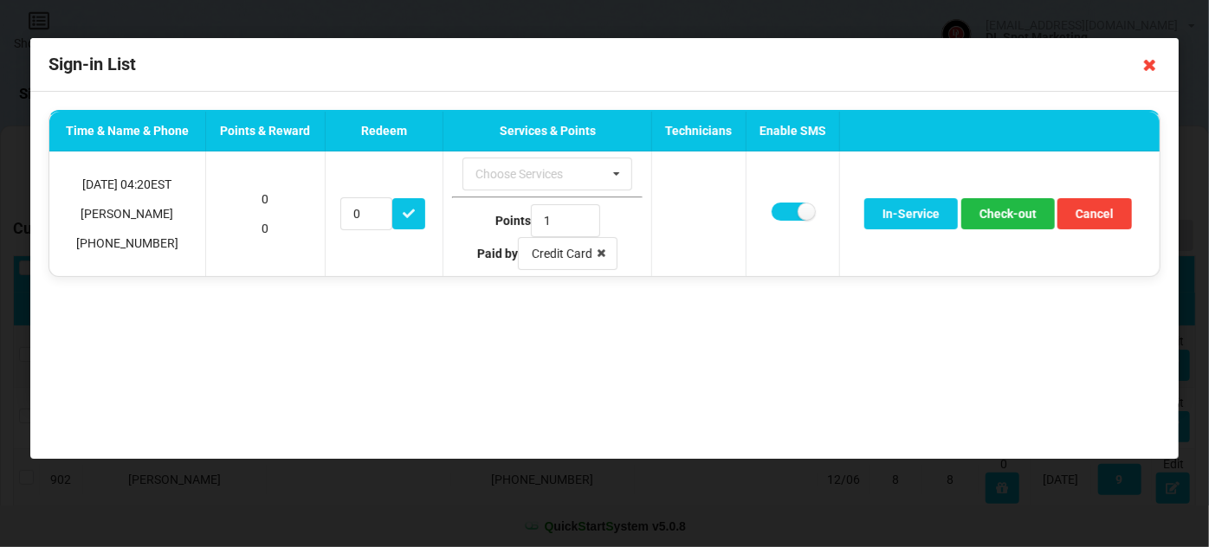
click at [1150, 66] on icon at bounding box center [1150, 65] width 28 height 28
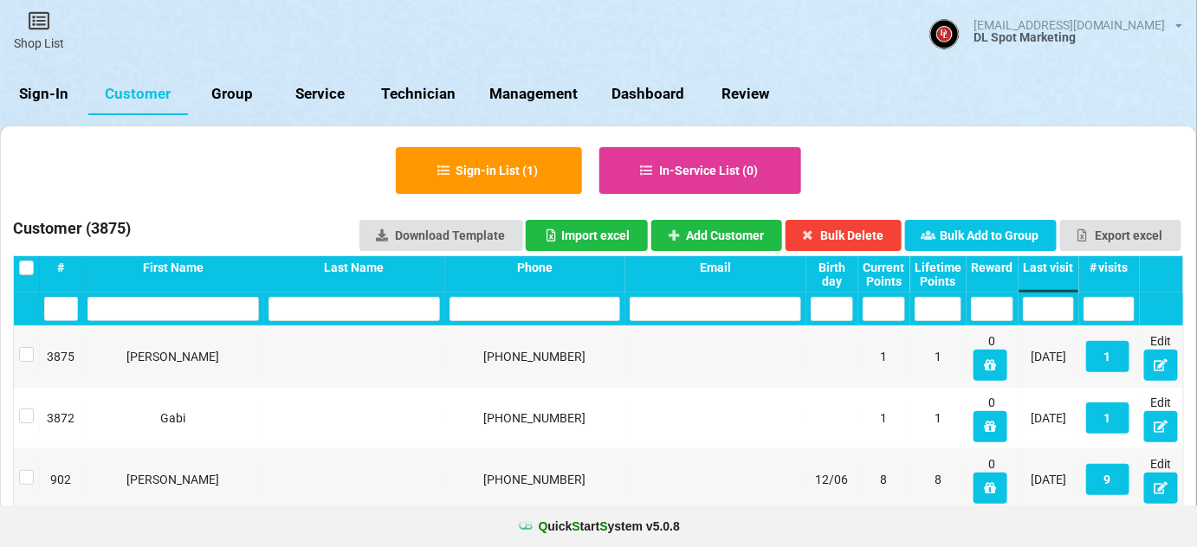
click at [57, 94] on link "Sign-In" at bounding box center [44, 95] width 88 height 42
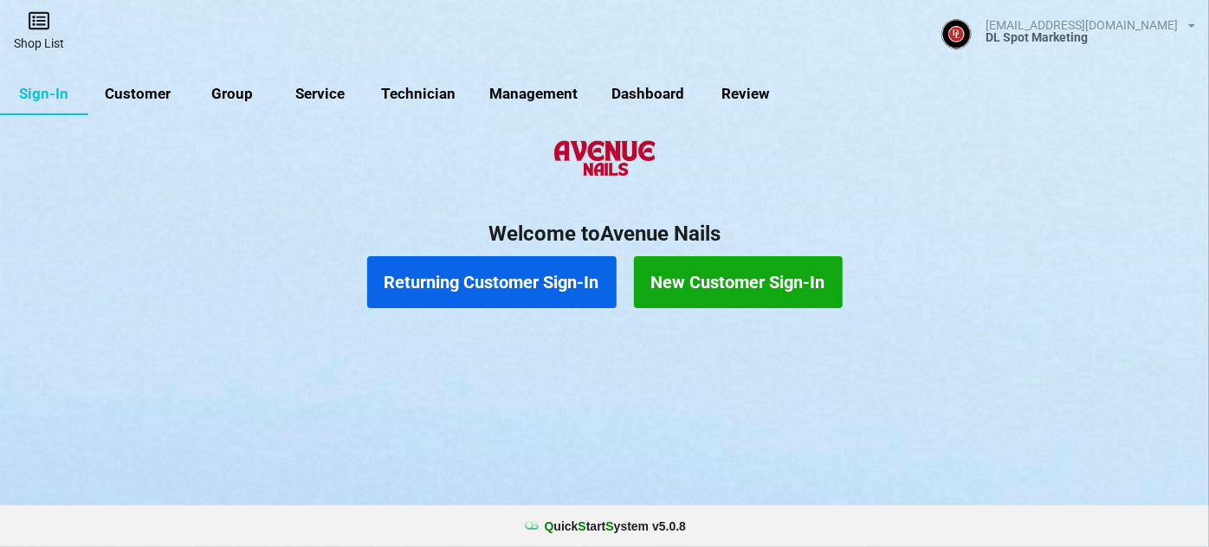
click at [34, 20] on icon at bounding box center [39, 20] width 24 height 21
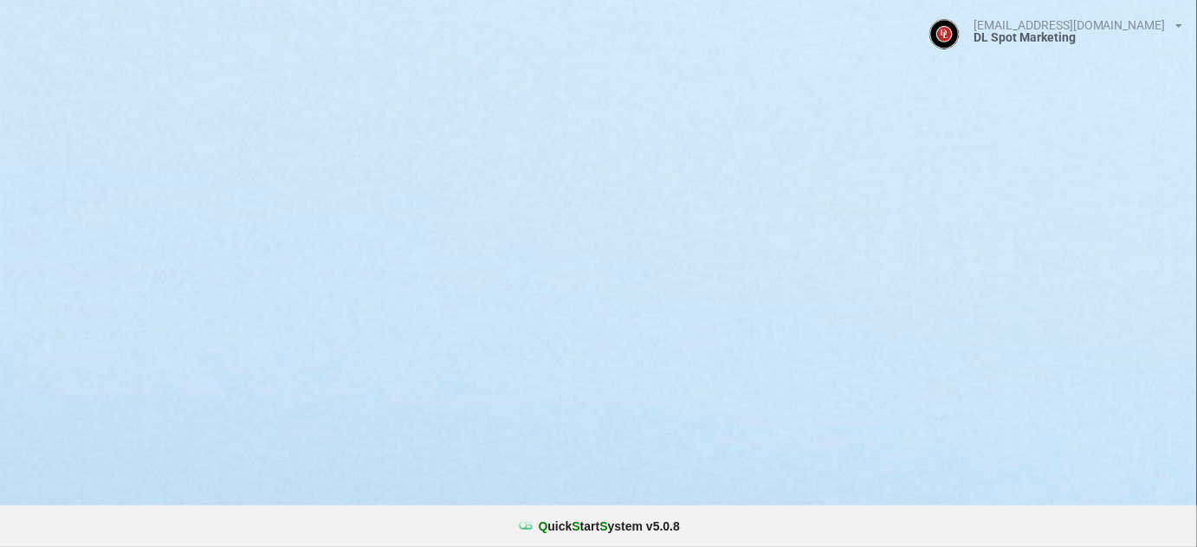
select select "25"
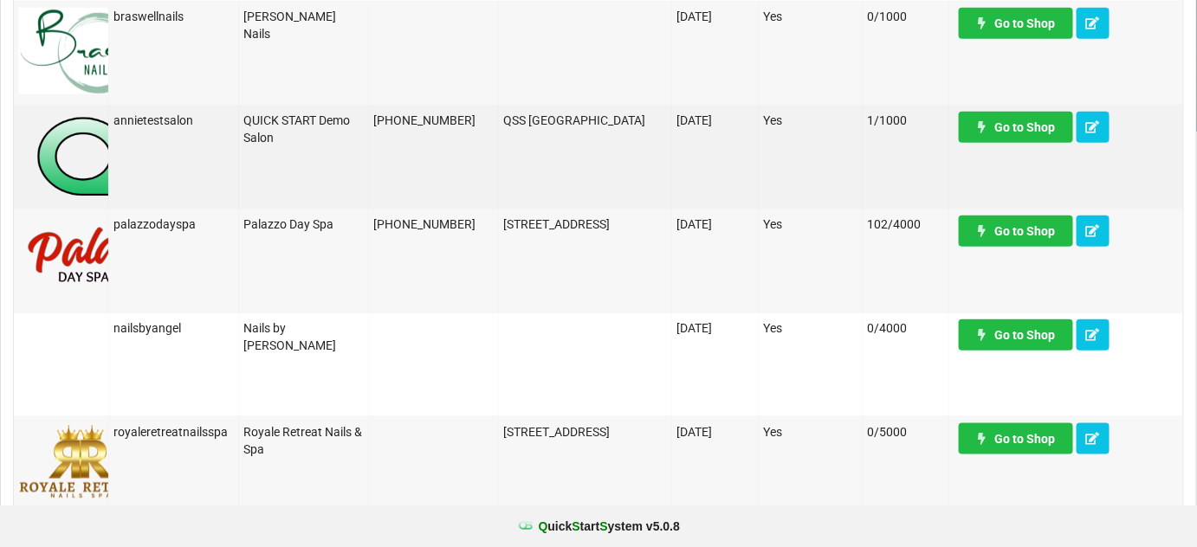
scroll to position [420, 0]
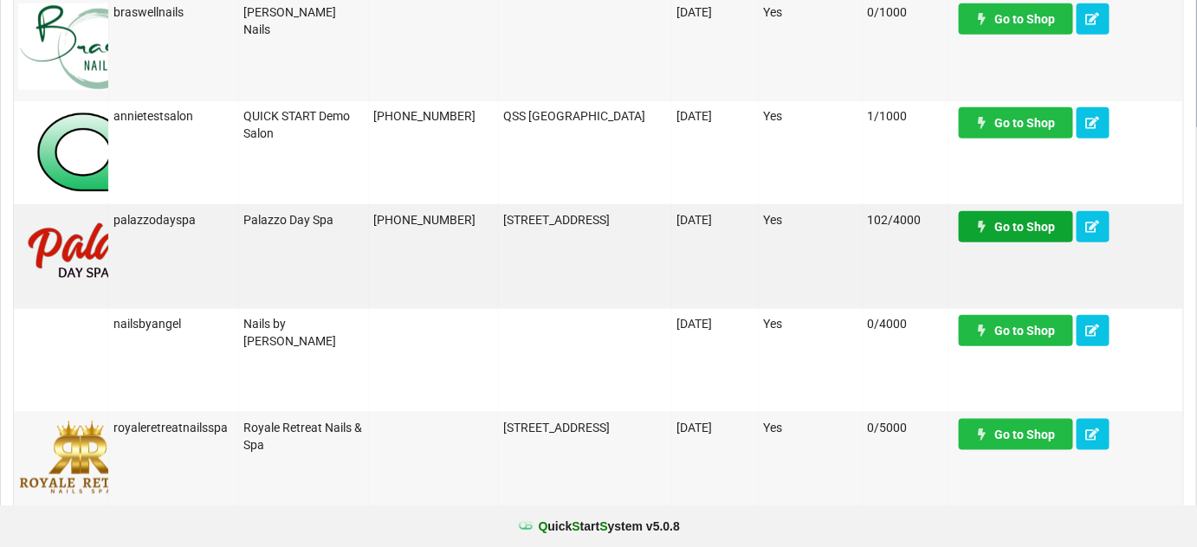
click at [1018, 234] on link "Go to Shop" at bounding box center [1015, 226] width 114 height 31
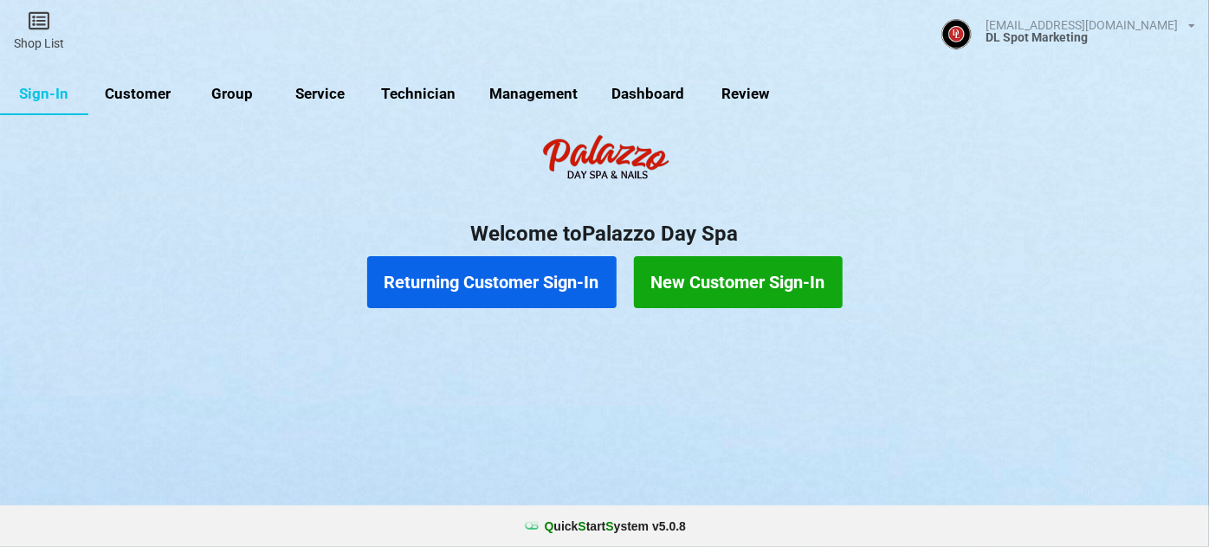
click at [147, 98] on link "Customer" at bounding box center [138, 95] width 100 height 42
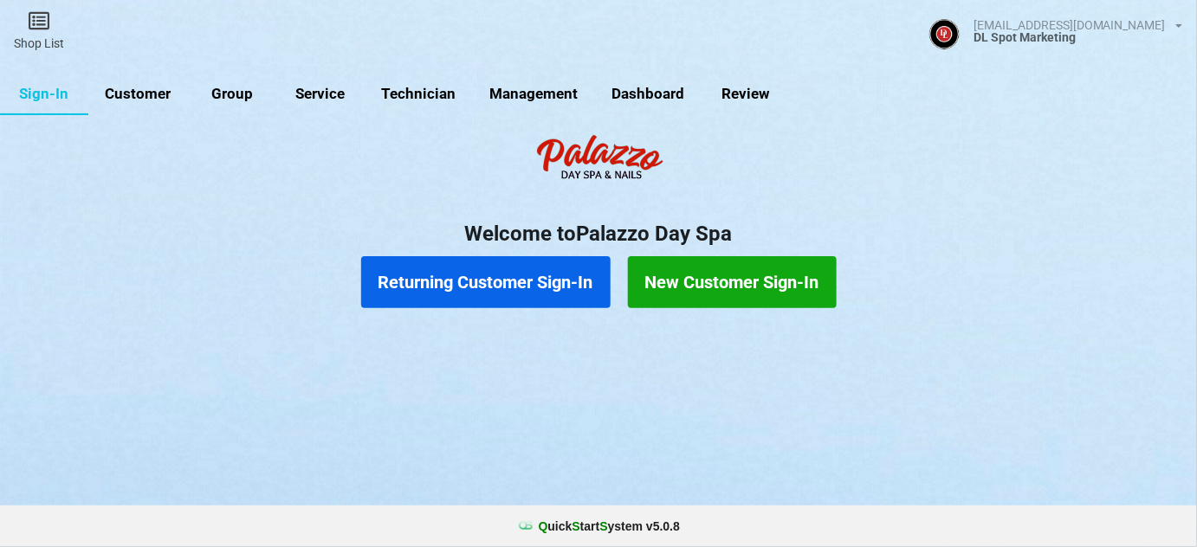
select select "25"
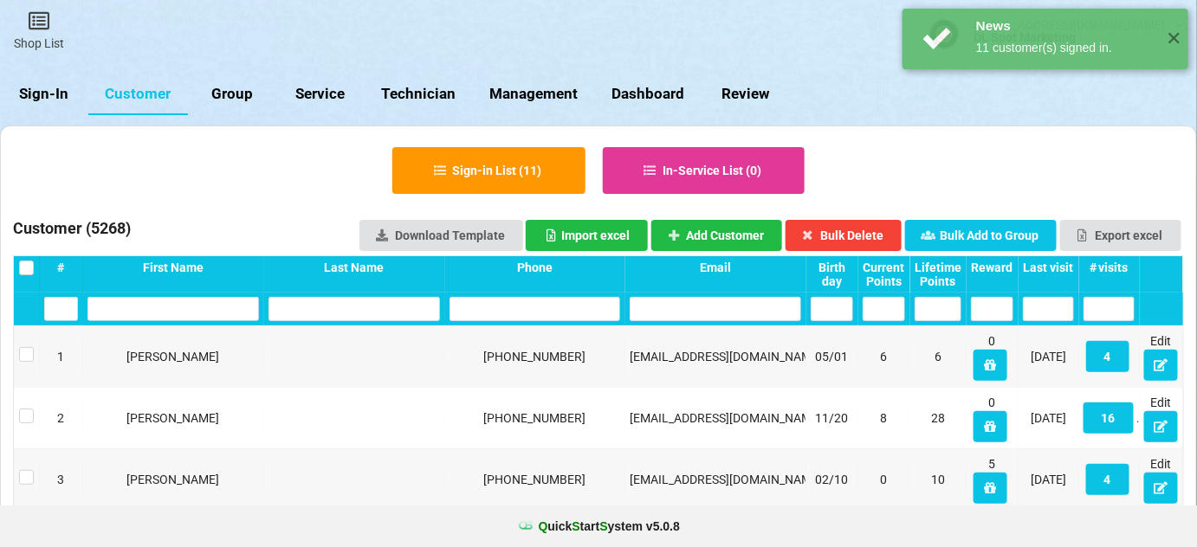
click at [689, 271] on div "Last visit" at bounding box center [685, 272] width 10 height 3
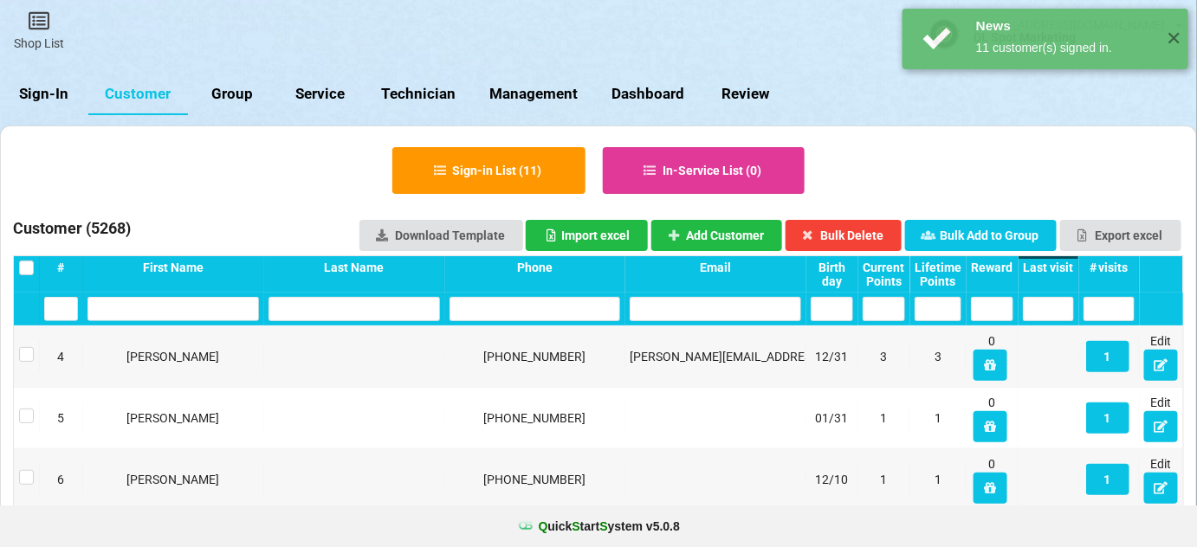
click at [1061, 264] on div "Last visit" at bounding box center [1048, 268] width 51 height 14
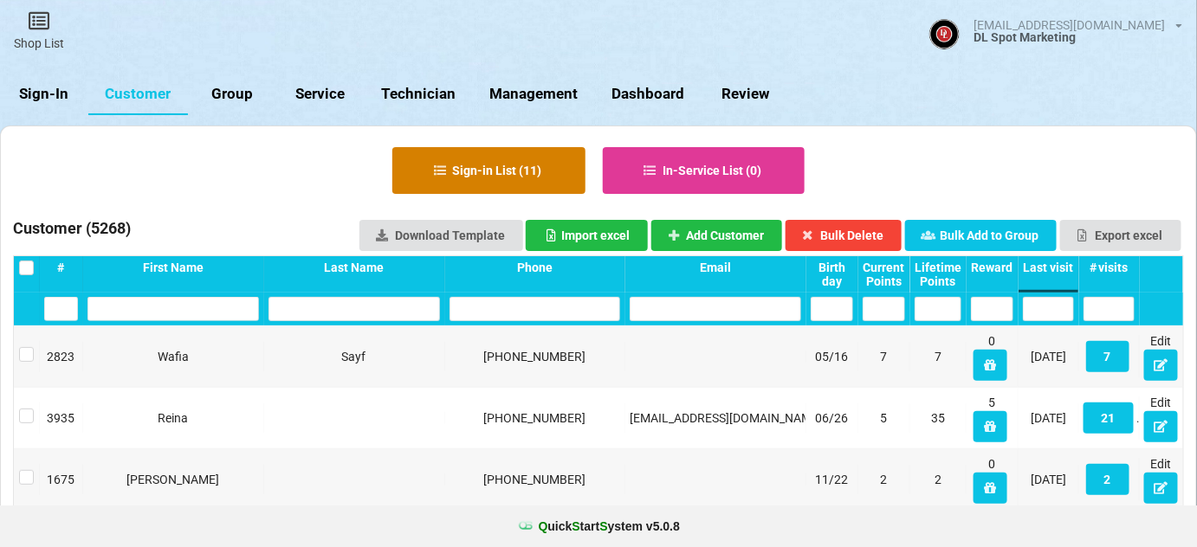
click at [496, 175] on button "Sign-in List ( 11 )" at bounding box center [489, 172] width 190 height 46
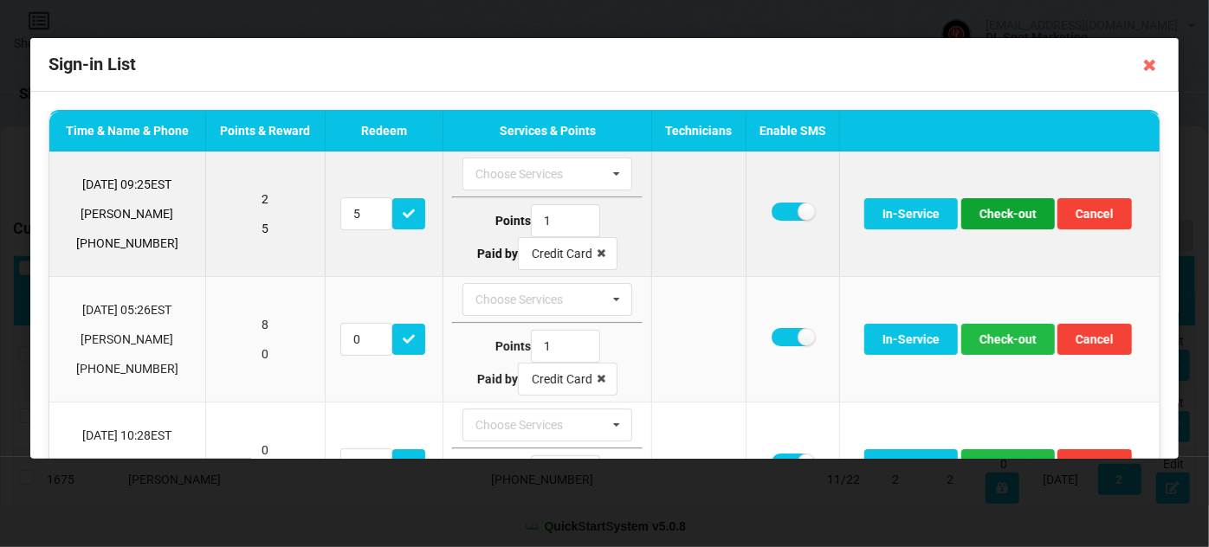
click at [999, 216] on button "Check-out" at bounding box center [1008, 213] width 94 height 31
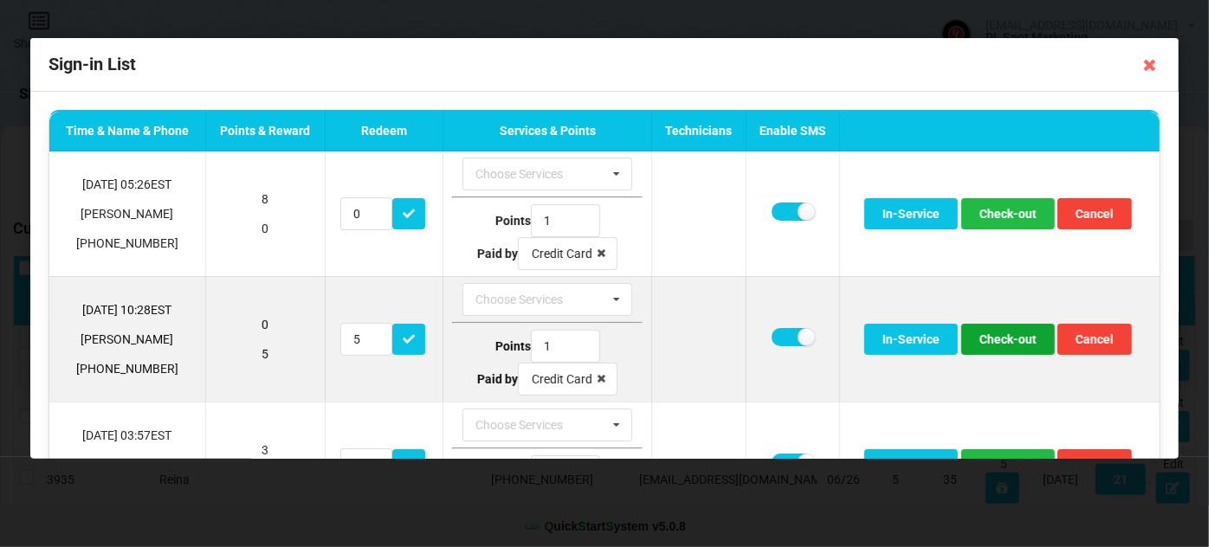
click at [1008, 341] on button "Check-out" at bounding box center [1008, 339] width 94 height 31
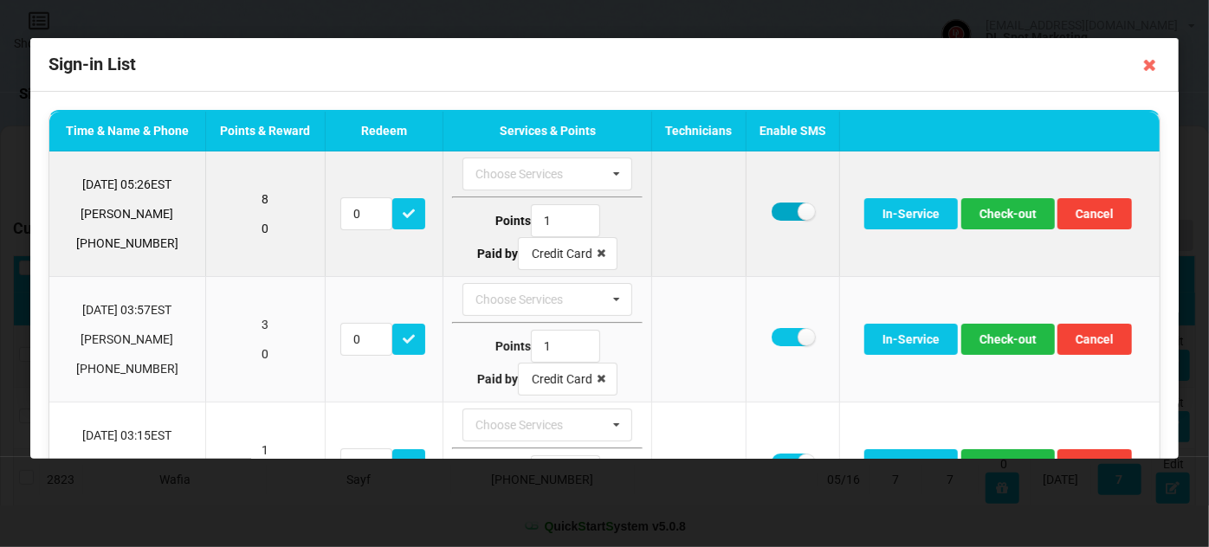
click at [771, 206] on label at bounding box center [792, 212] width 42 height 18
checkbox input "false"
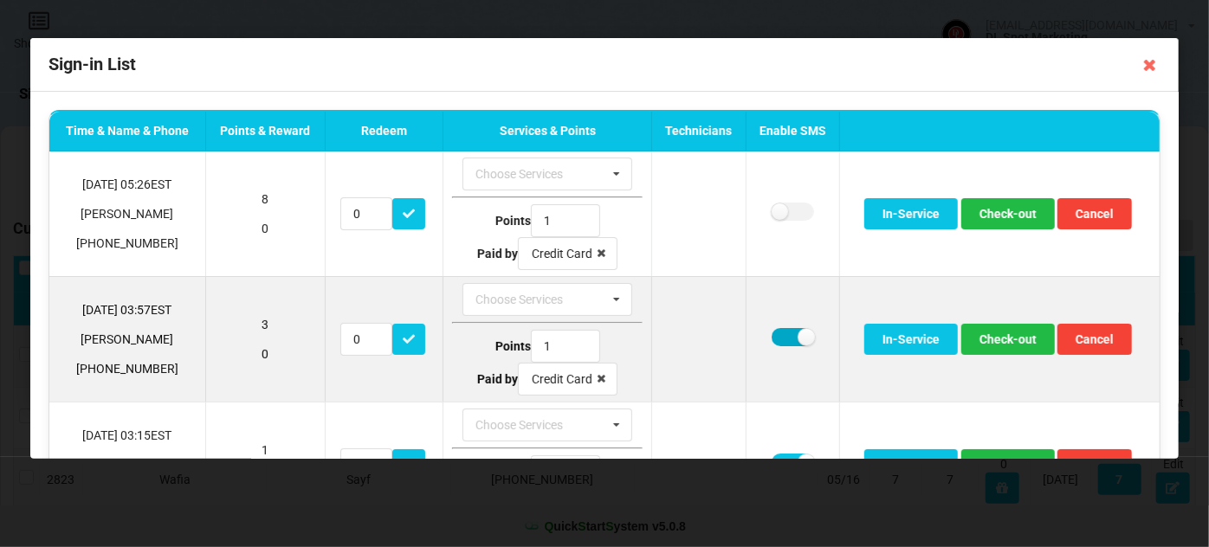
click at [781, 339] on label at bounding box center [792, 337] width 42 height 18
checkbox input "false"
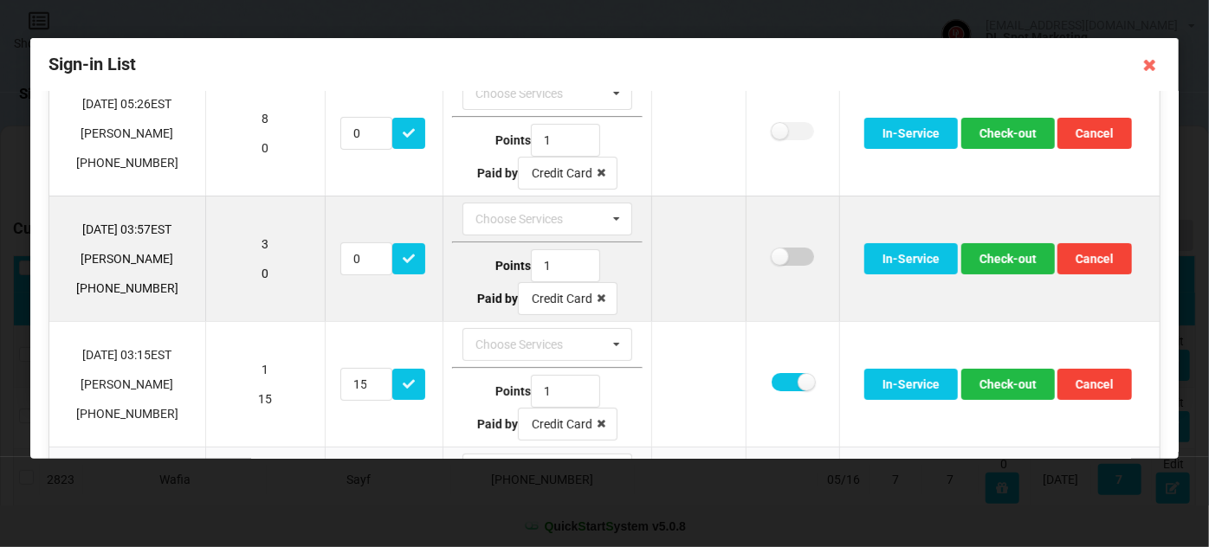
scroll to position [105, 0]
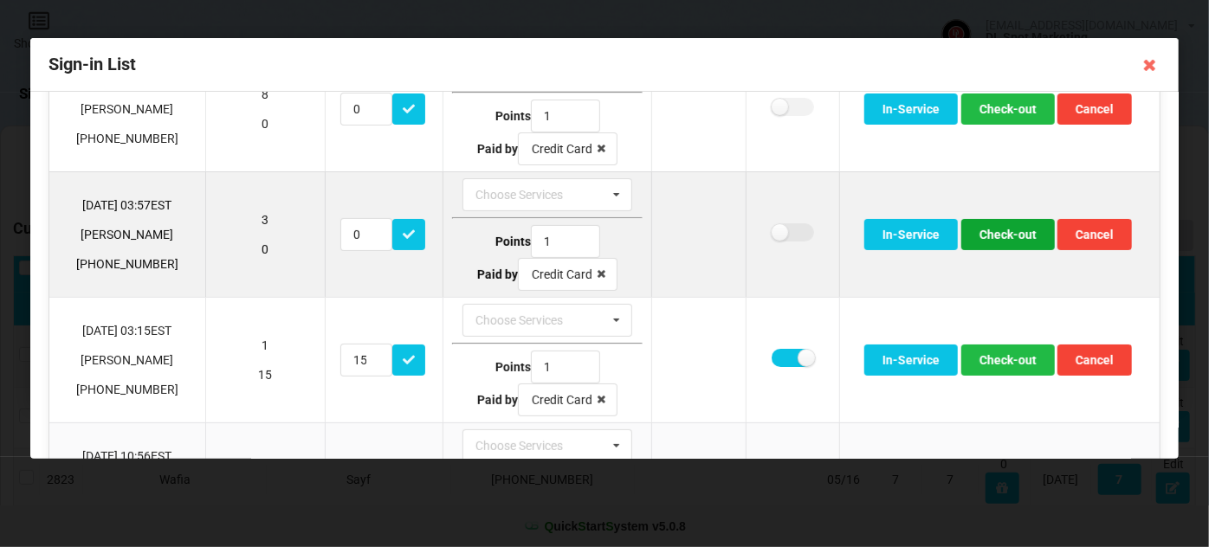
click at [1006, 236] on button "Check-out" at bounding box center [1008, 234] width 94 height 31
click at [1004, 237] on button "Check-out" at bounding box center [1008, 234] width 94 height 31
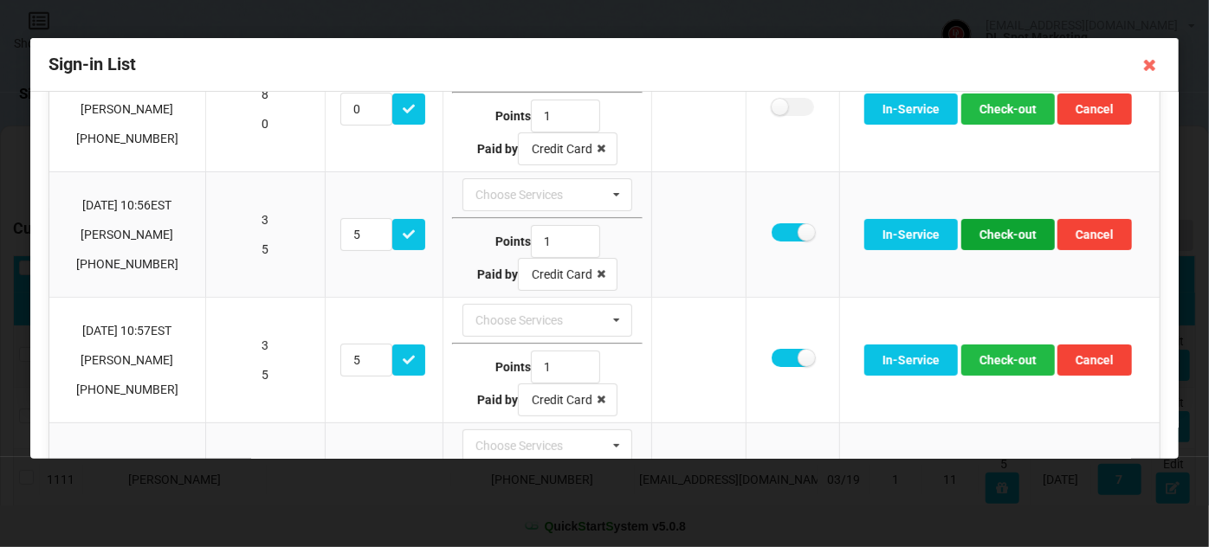
click at [1004, 237] on button "Check-out" at bounding box center [1008, 234] width 94 height 31
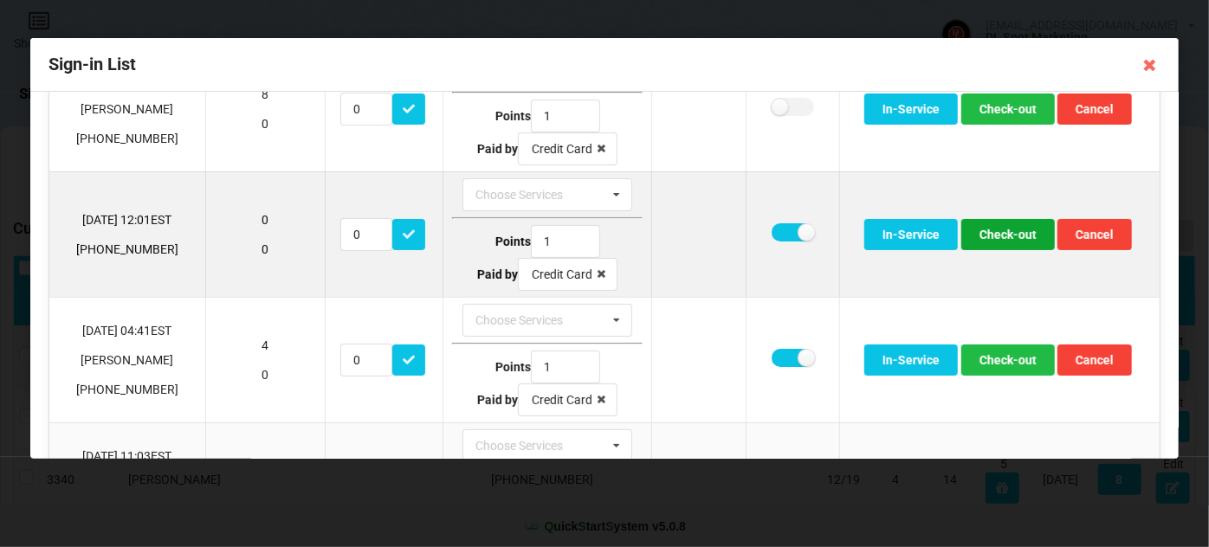
click at [1004, 237] on button "Check-out" at bounding box center [1008, 234] width 94 height 31
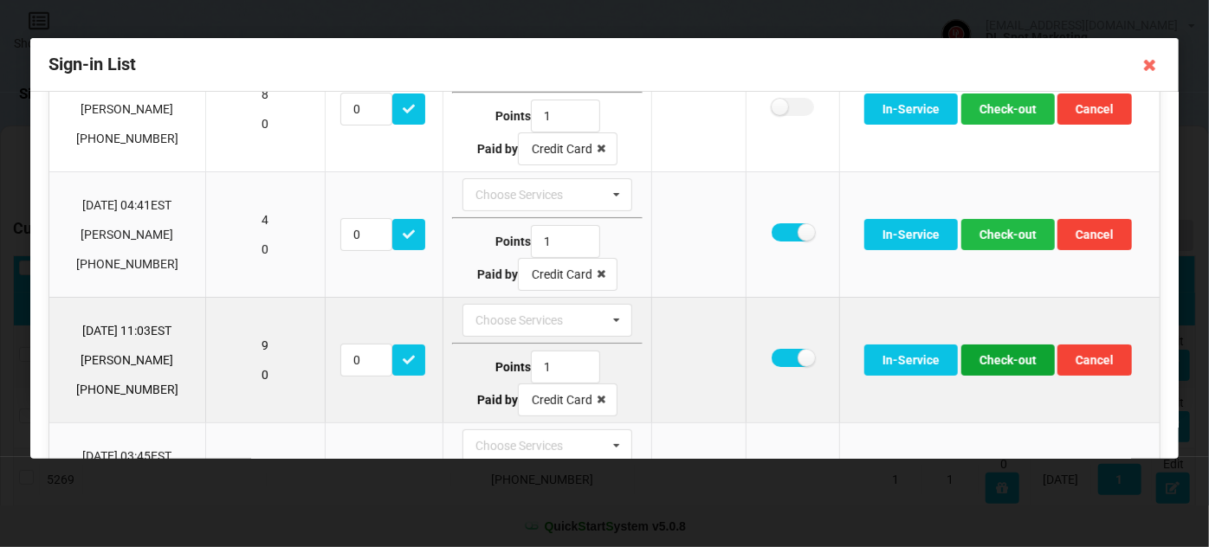
click at [1008, 361] on button "Check-out" at bounding box center [1008, 360] width 94 height 31
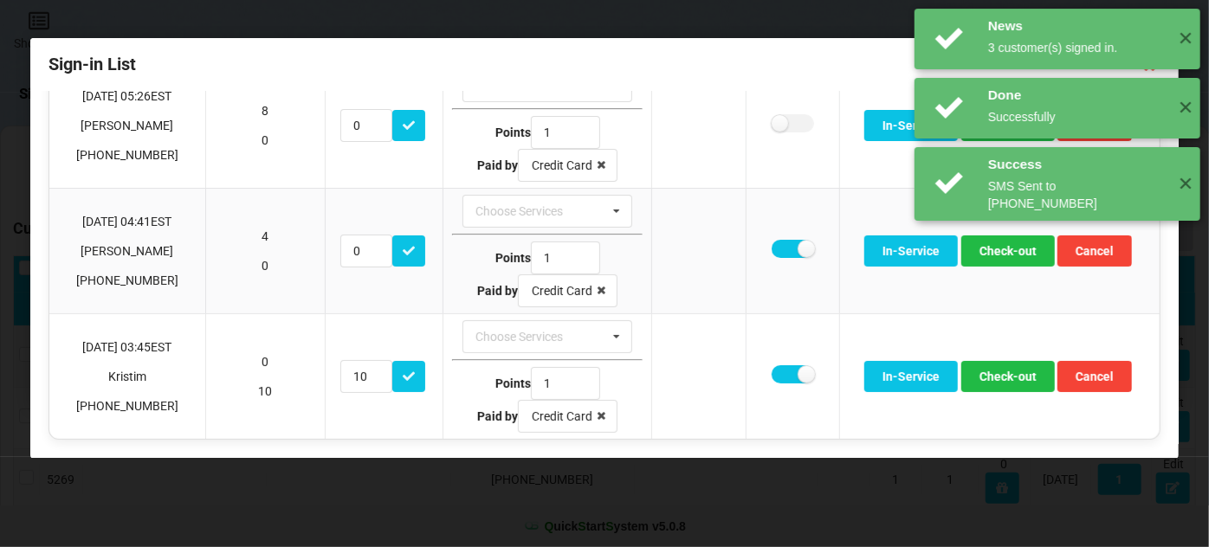
scroll to position [84, 0]
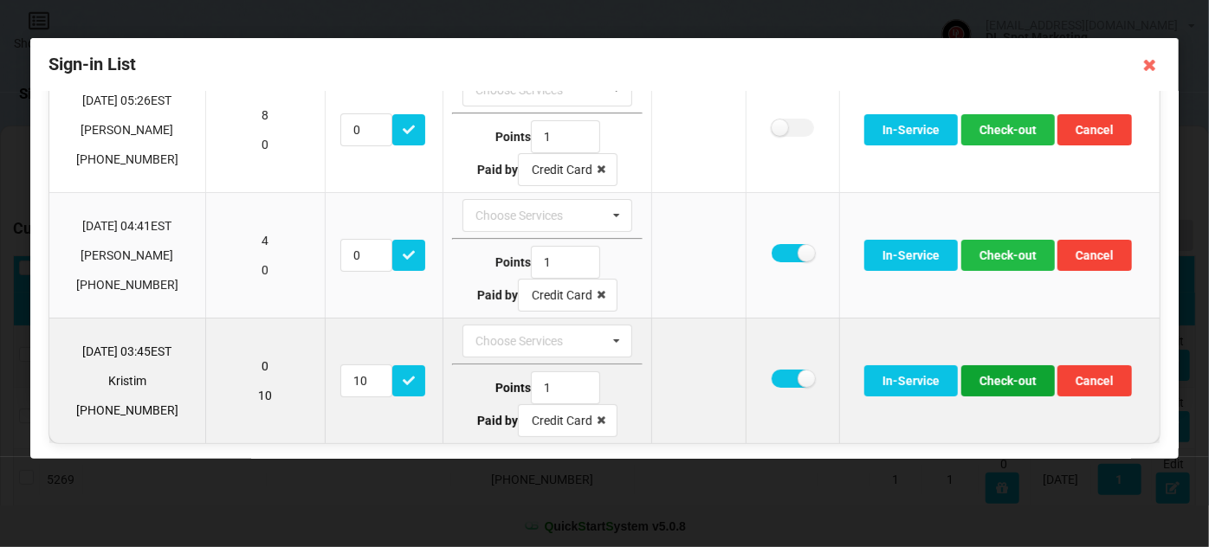
click at [1016, 379] on button "Check-out" at bounding box center [1008, 380] width 94 height 31
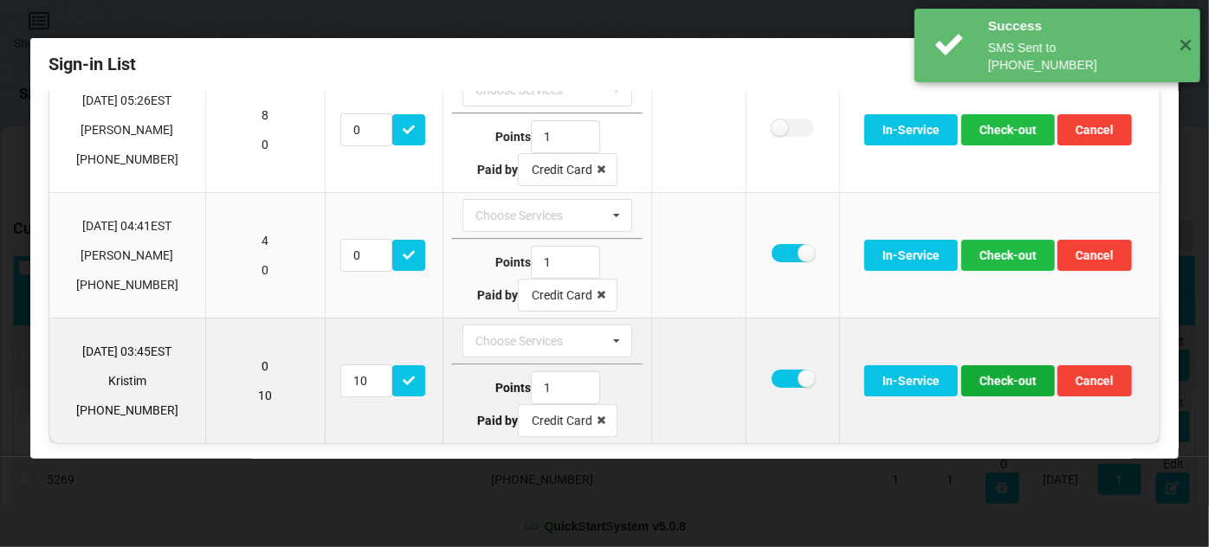
scroll to position [0, 0]
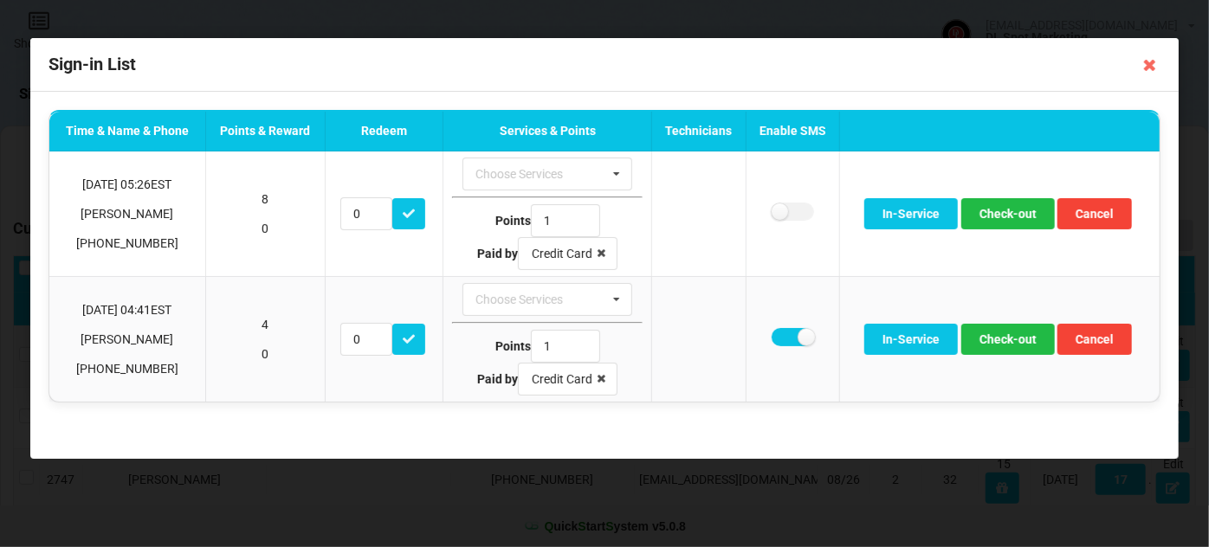
click at [1151, 66] on icon at bounding box center [1150, 65] width 28 height 28
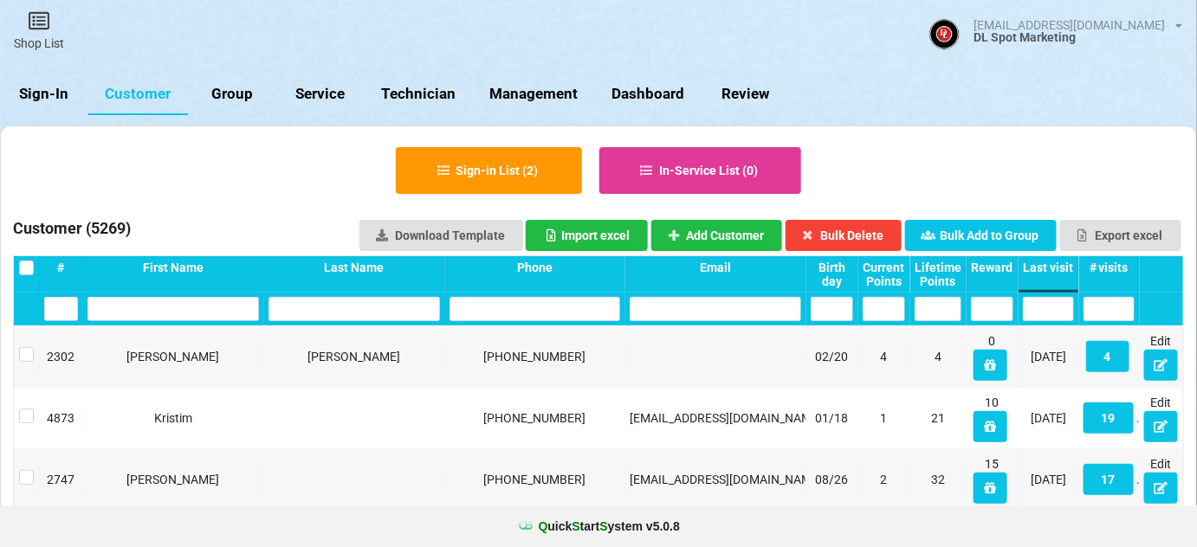
click at [335, 185] on link "Sign-In" at bounding box center [354, 194] width 39 height 18
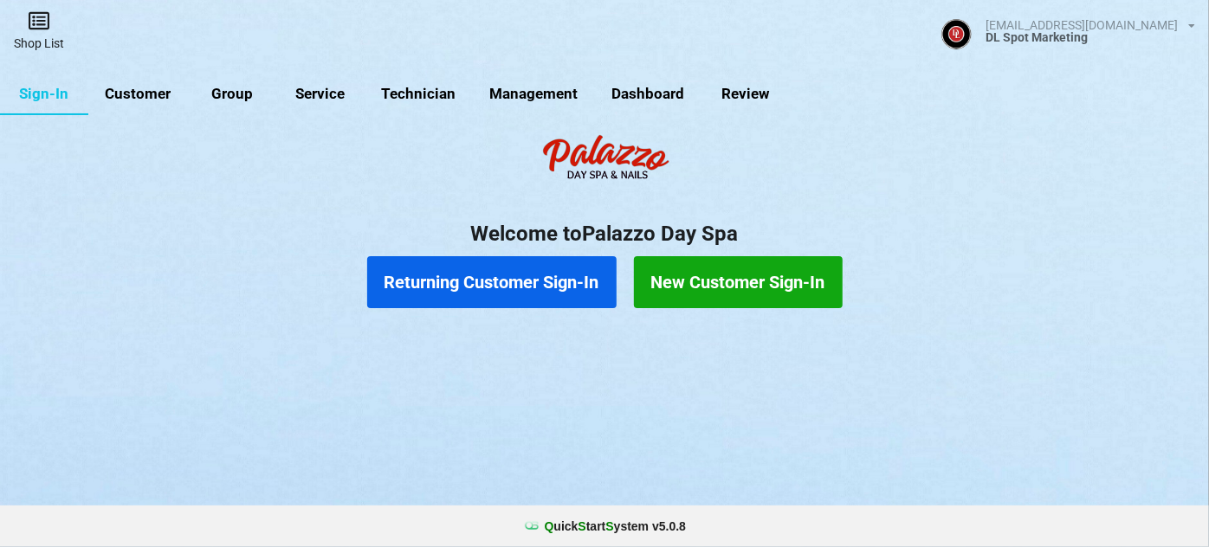
click at [39, 32] on link "Shop List" at bounding box center [41, 31] width 78 height 61
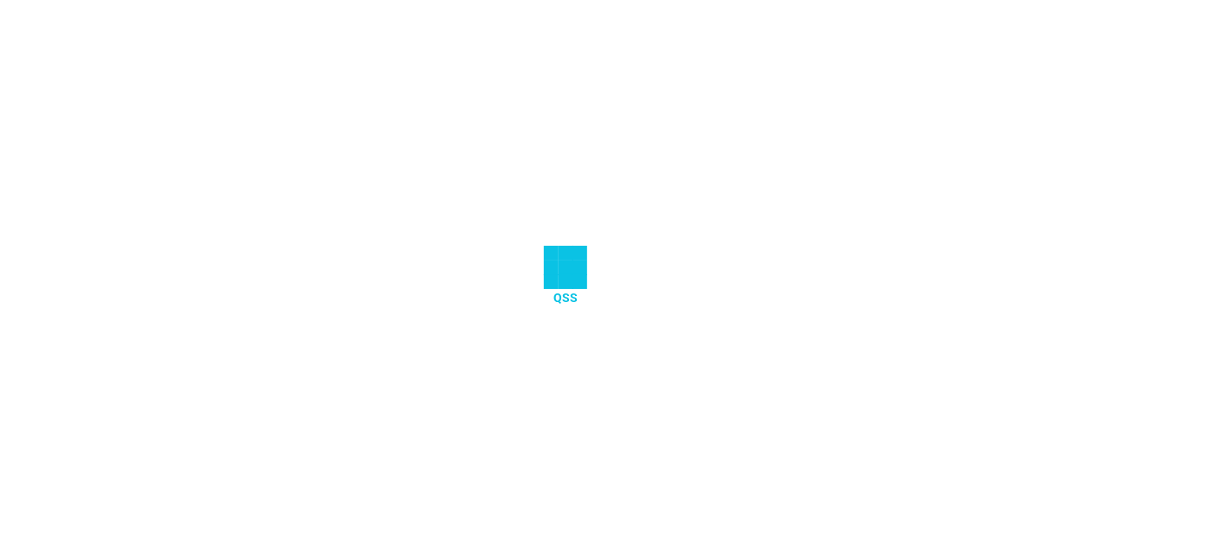
select select "25"
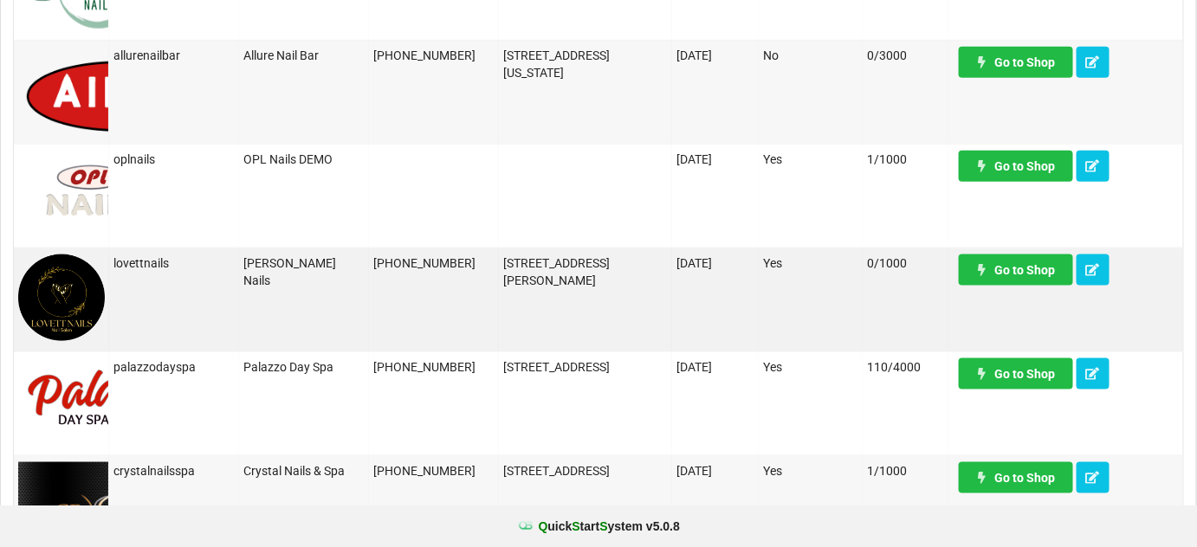
scroll to position [629, 0]
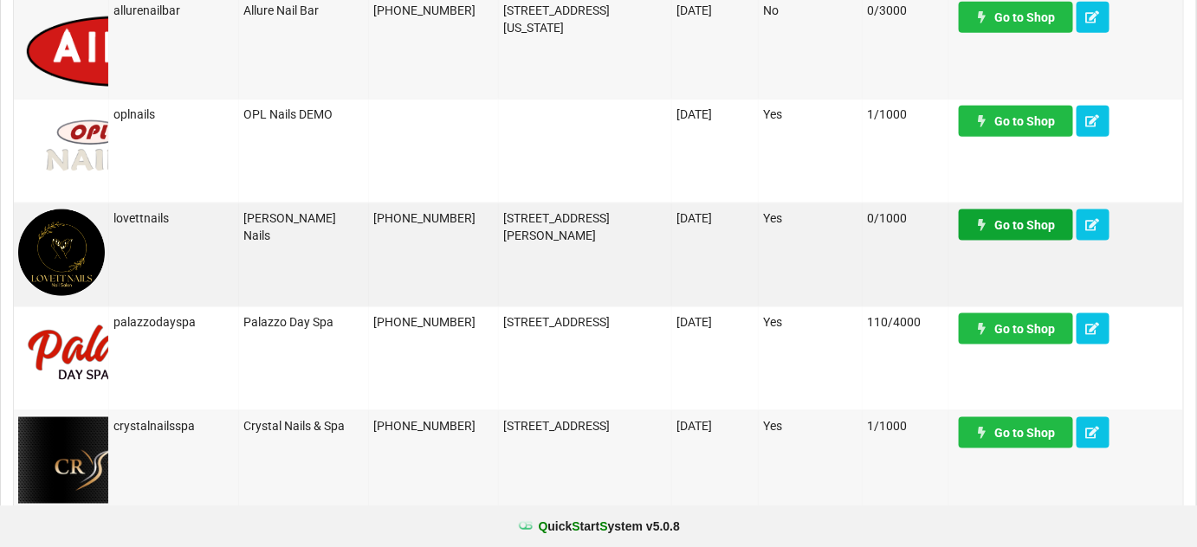
click at [1035, 232] on link "Go to Shop" at bounding box center [1015, 225] width 114 height 31
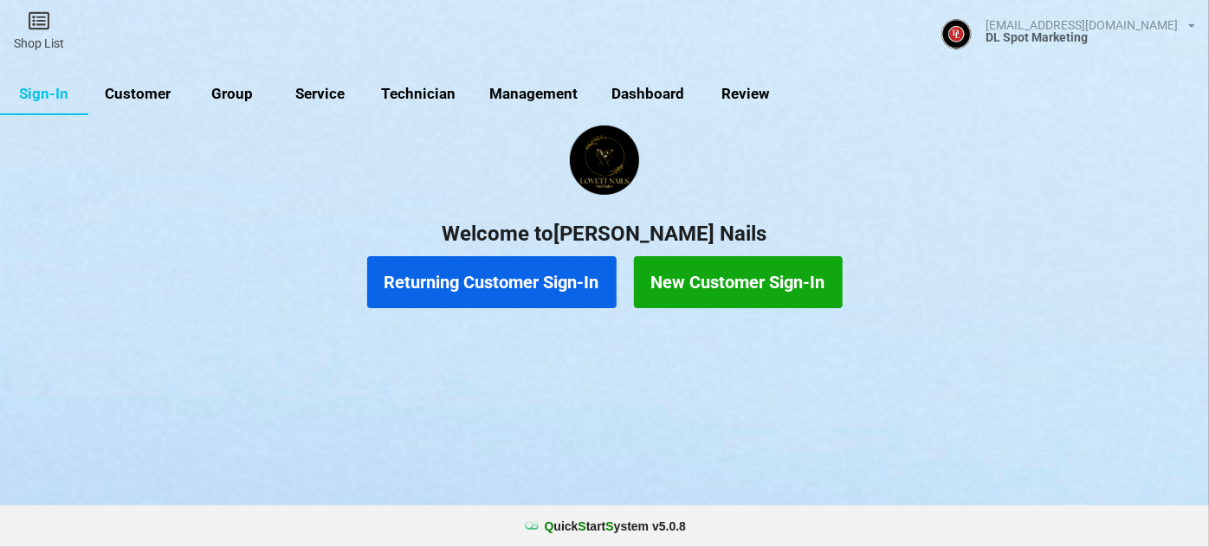
click at [151, 93] on link "Customer" at bounding box center [138, 95] width 100 height 42
select select "25"
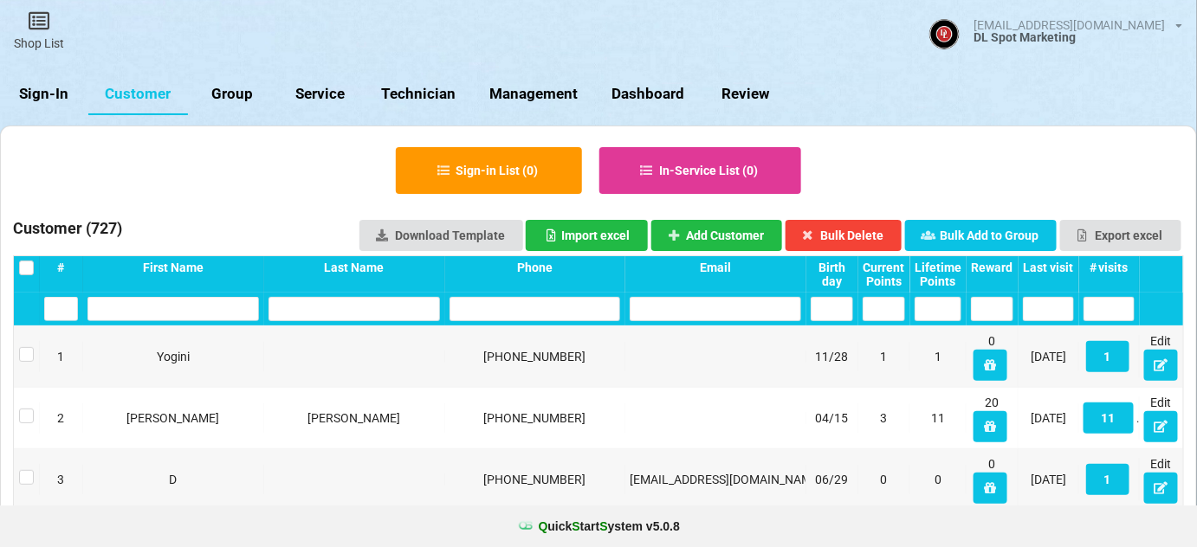
click at [1053, 264] on div "Last visit" at bounding box center [1048, 268] width 51 height 14
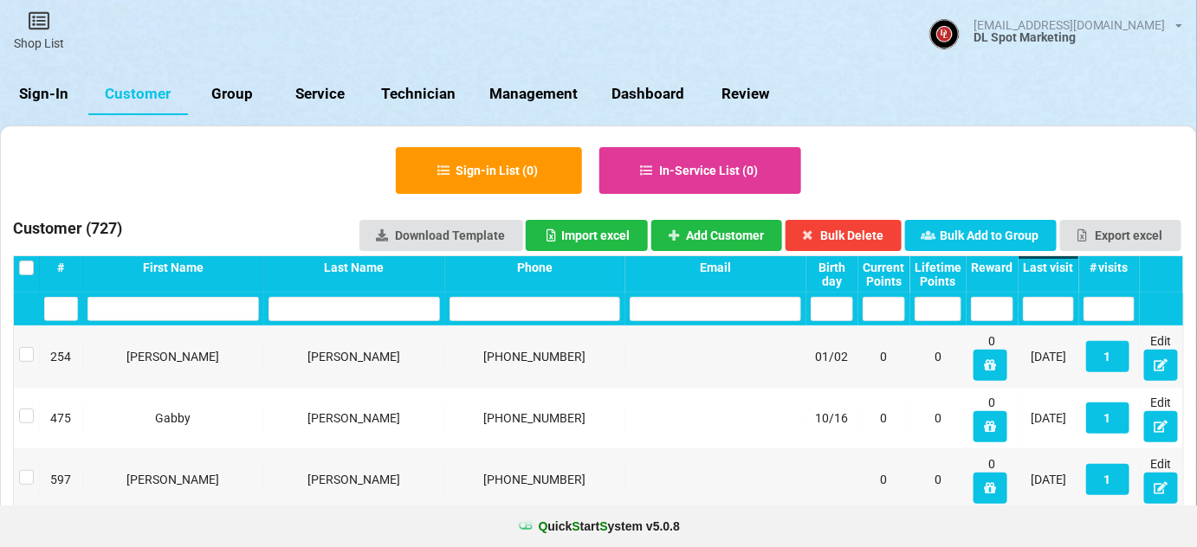
click at [668, 272] on div "Last visit" at bounding box center [665, 273] width 8 height 2
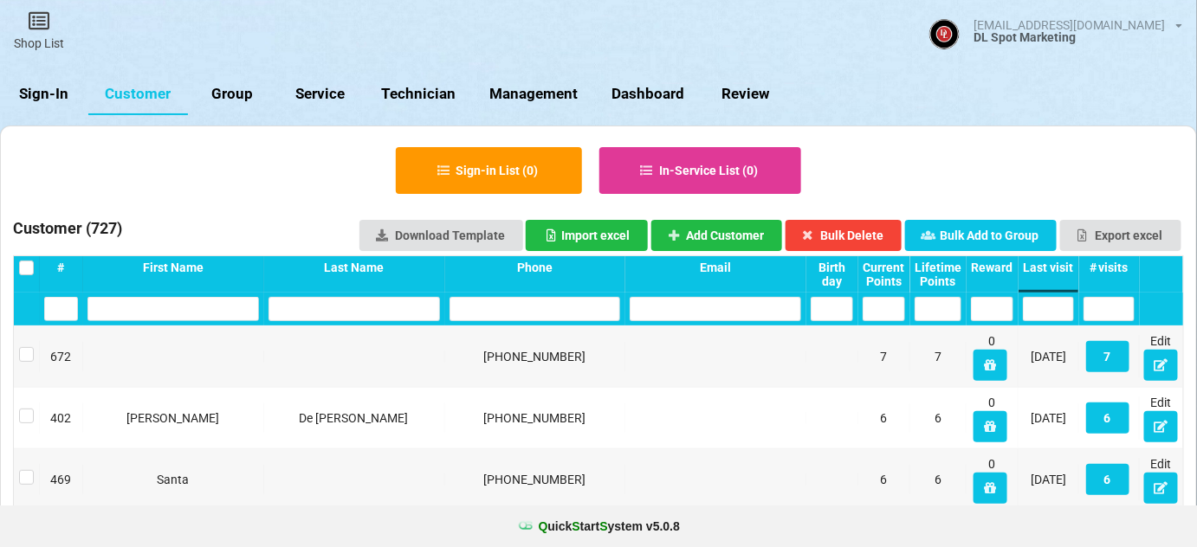
click at [55, 105] on link "Sign-In" at bounding box center [44, 95] width 88 height 42
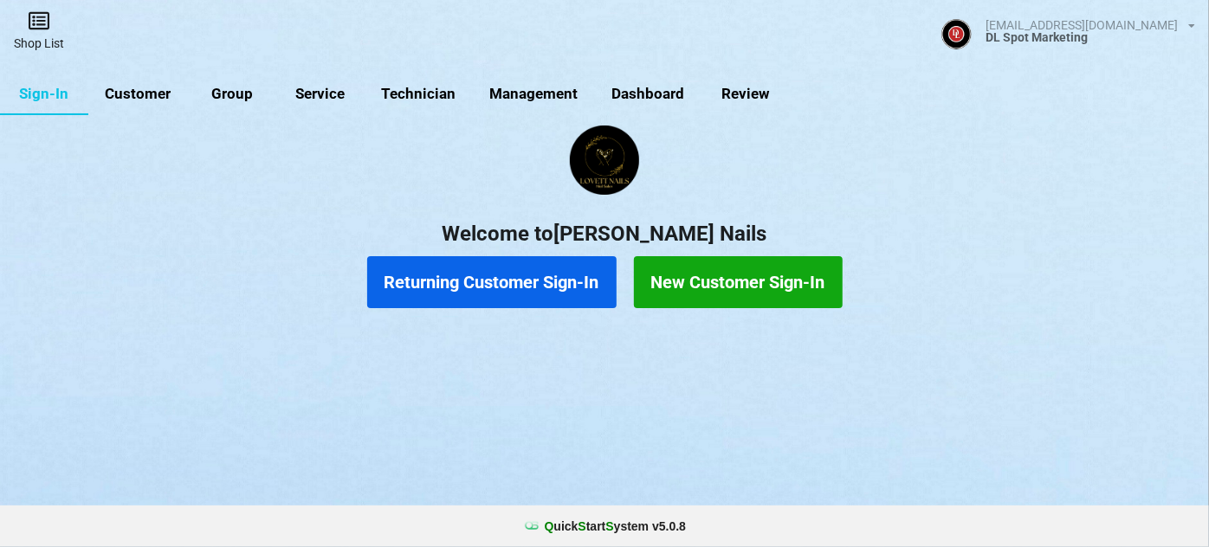
click at [42, 36] on link "Shop List" at bounding box center [39, 30] width 78 height 61
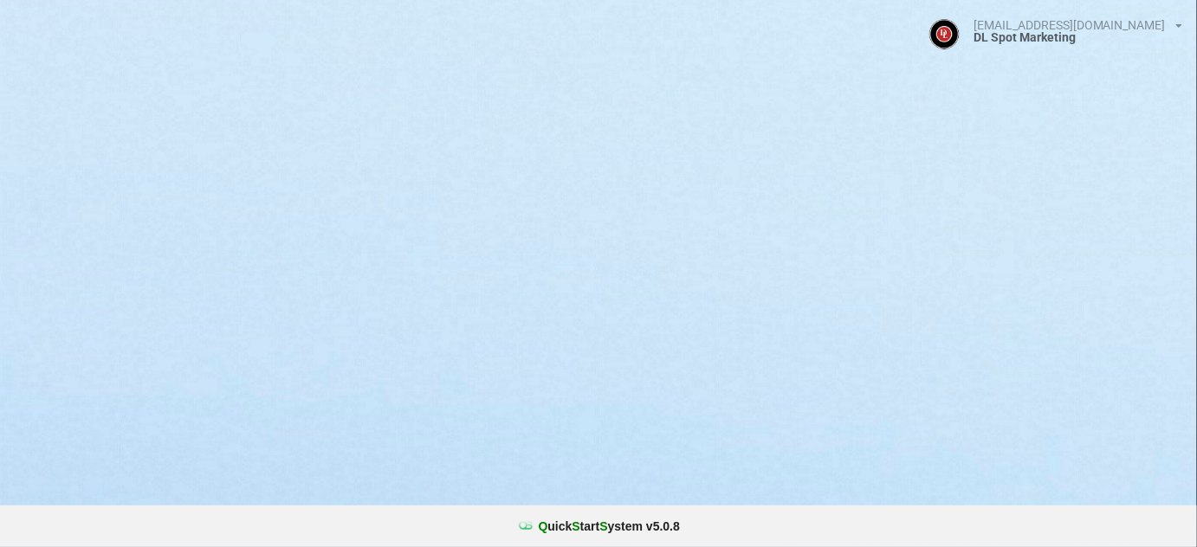
select select "25"
